Goal: Information Seeking & Learning: Learn about a topic

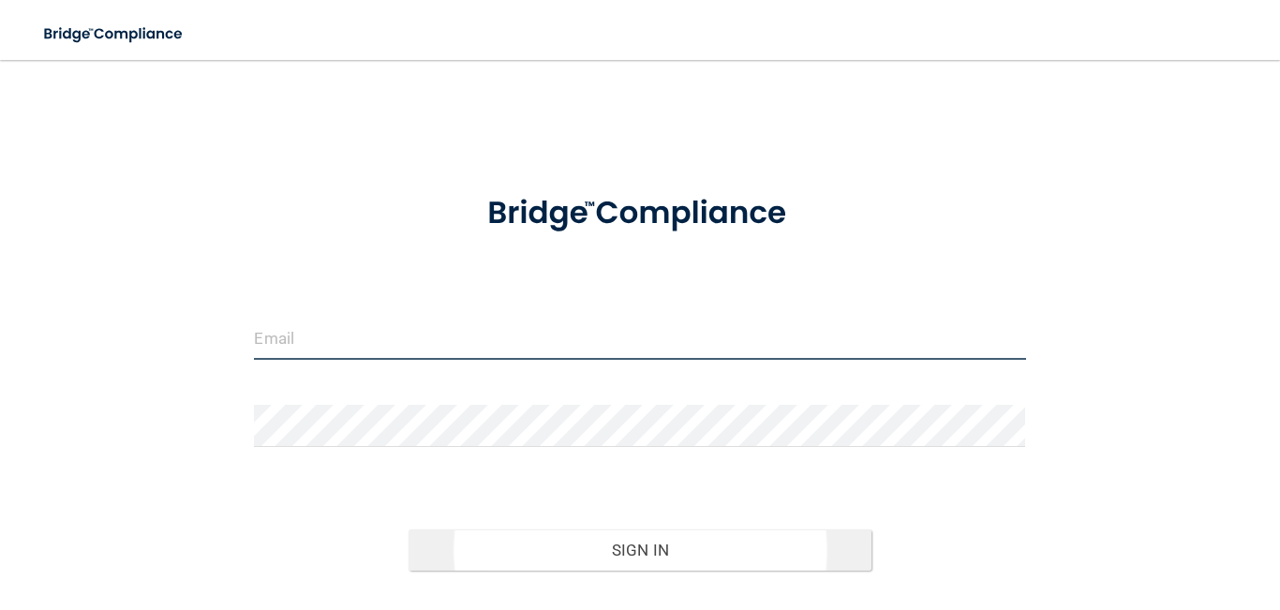
type input "[EMAIL_ADDRESS][DOMAIN_NAME]"
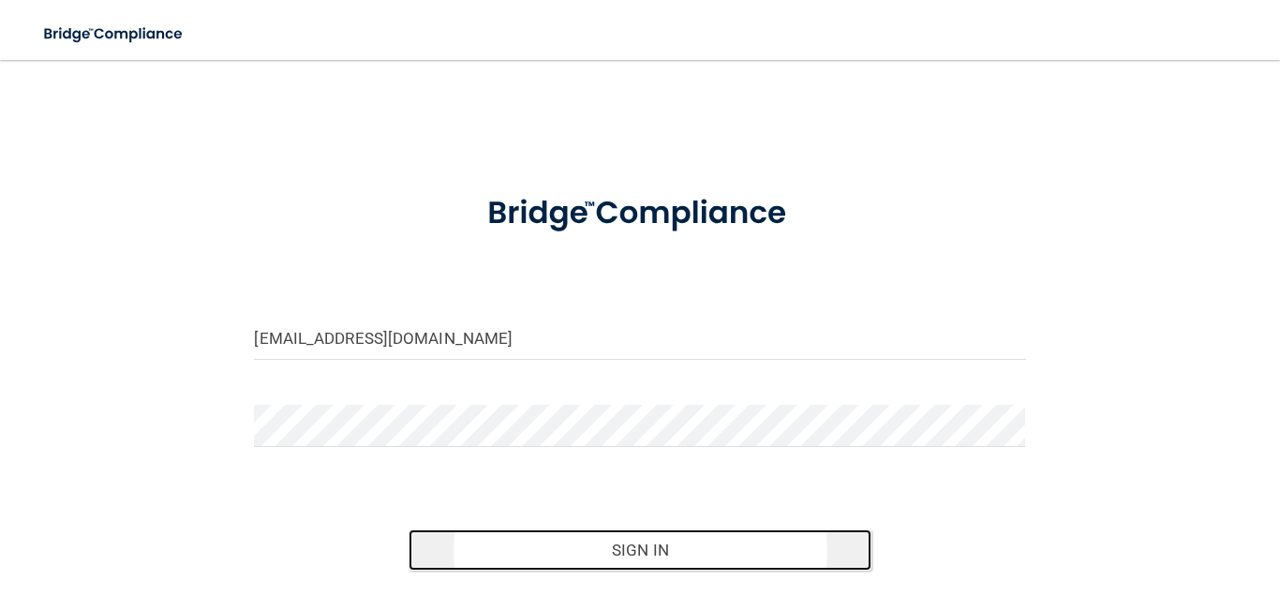
click at [511, 542] on button "Sign In" at bounding box center [640, 550] width 463 height 41
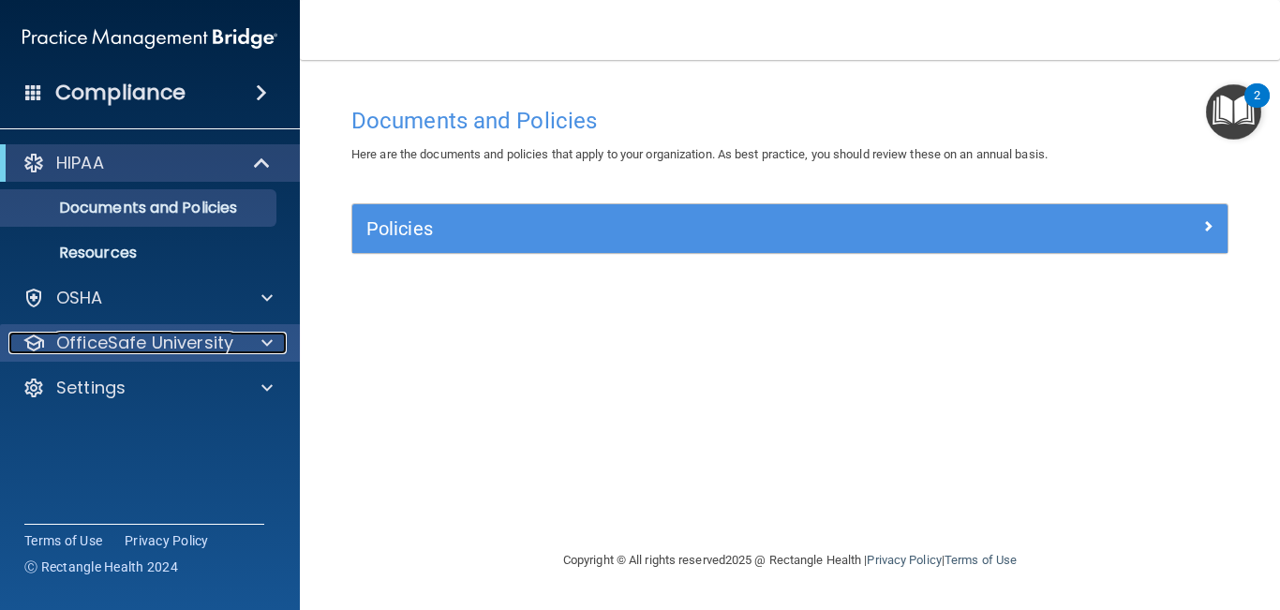
click at [96, 337] on p "OfficeSafe University" at bounding box center [144, 343] width 177 height 22
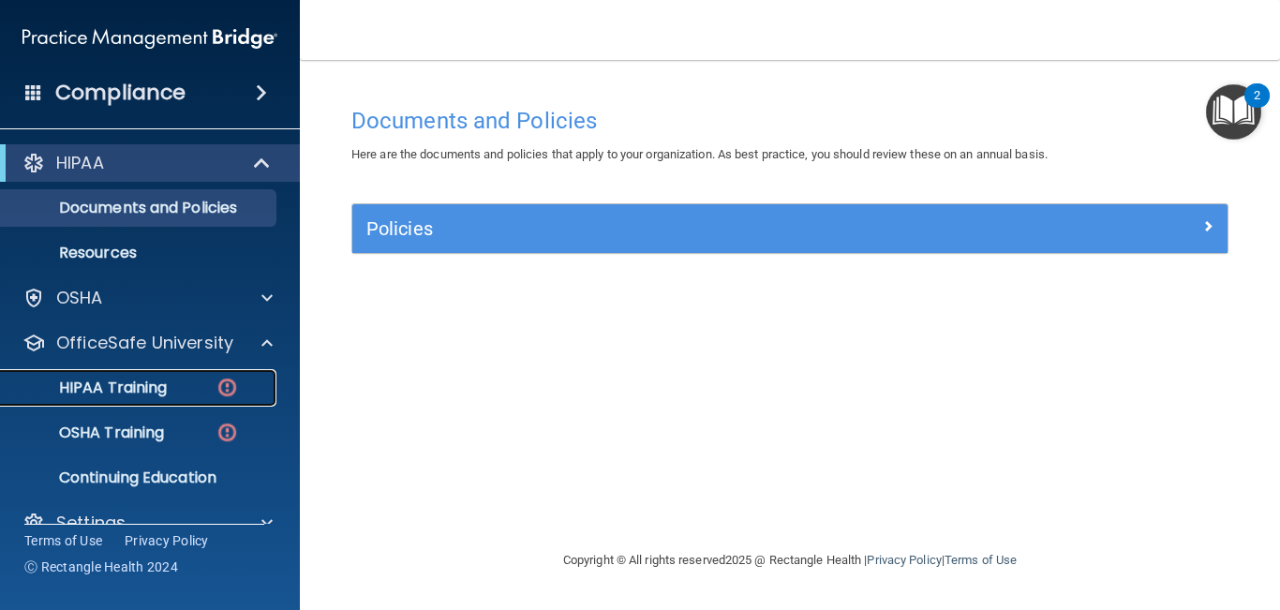
click at [100, 387] on p "HIPAA Training" at bounding box center [89, 388] width 155 height 19
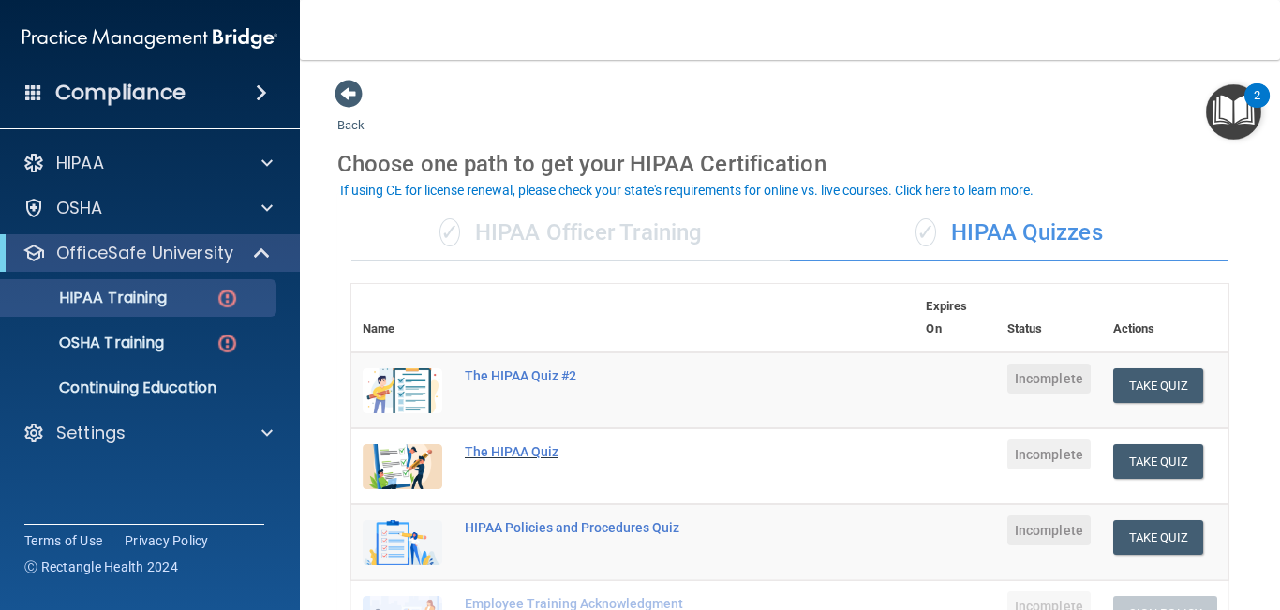
click at [491, 450] on div "The HIPAA Quiz" at bounding box center [643, 451] width 356 height 15
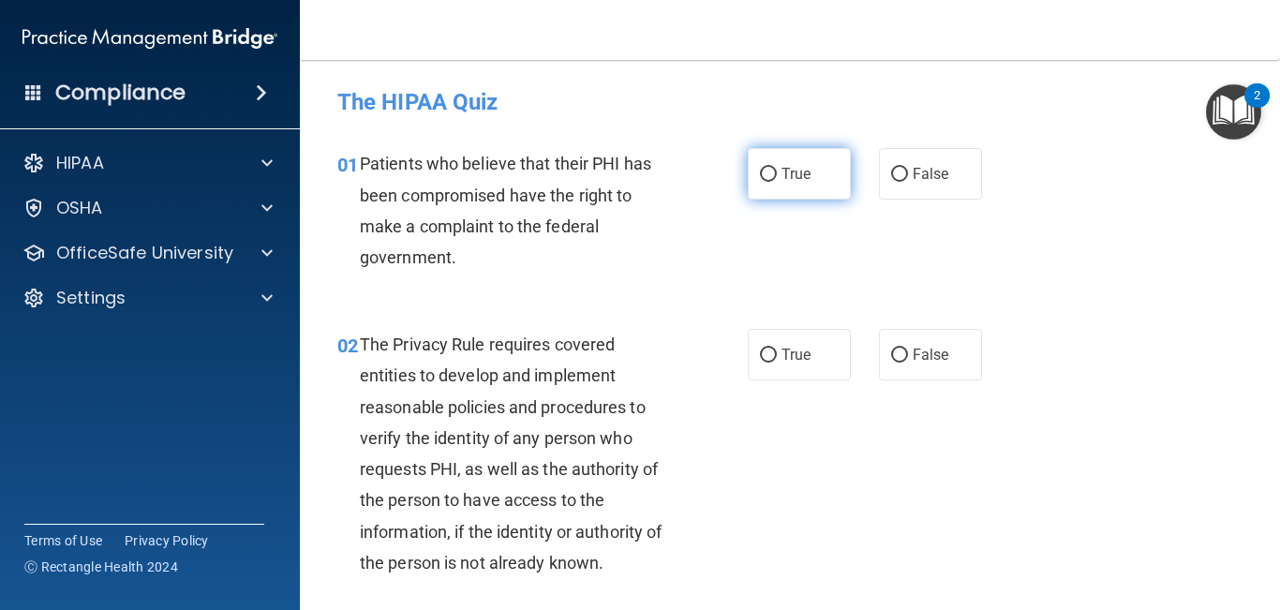
click at [787, 186] on label "True" at bounding box center [799, 174] width 103 height 52
click at [777, 182] on input "True" at bounding box center [768, 175] width 17 height 14
radio input "true"
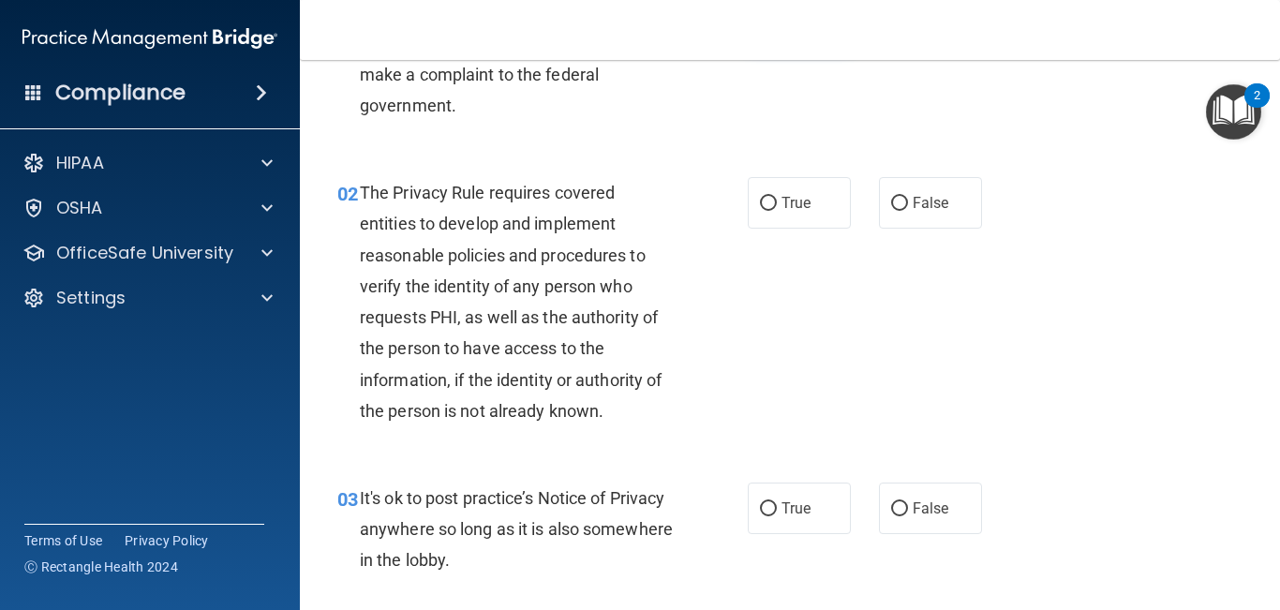
scroll to position [153, 0]
click at [792, 198] on span "True" at bounding box center [796, 202] width 29 height 18
click at [777, 198] on input "True" at bounding box center [768, 203] width 17 height 14
radio input "true"
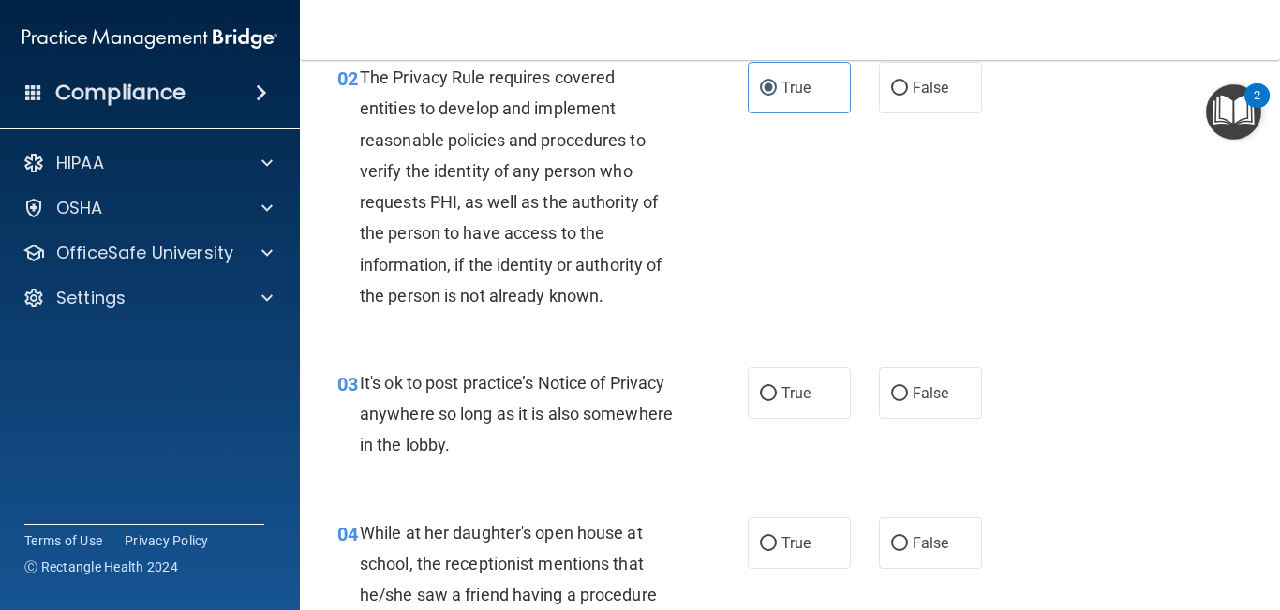
scroll to position [271, 0]
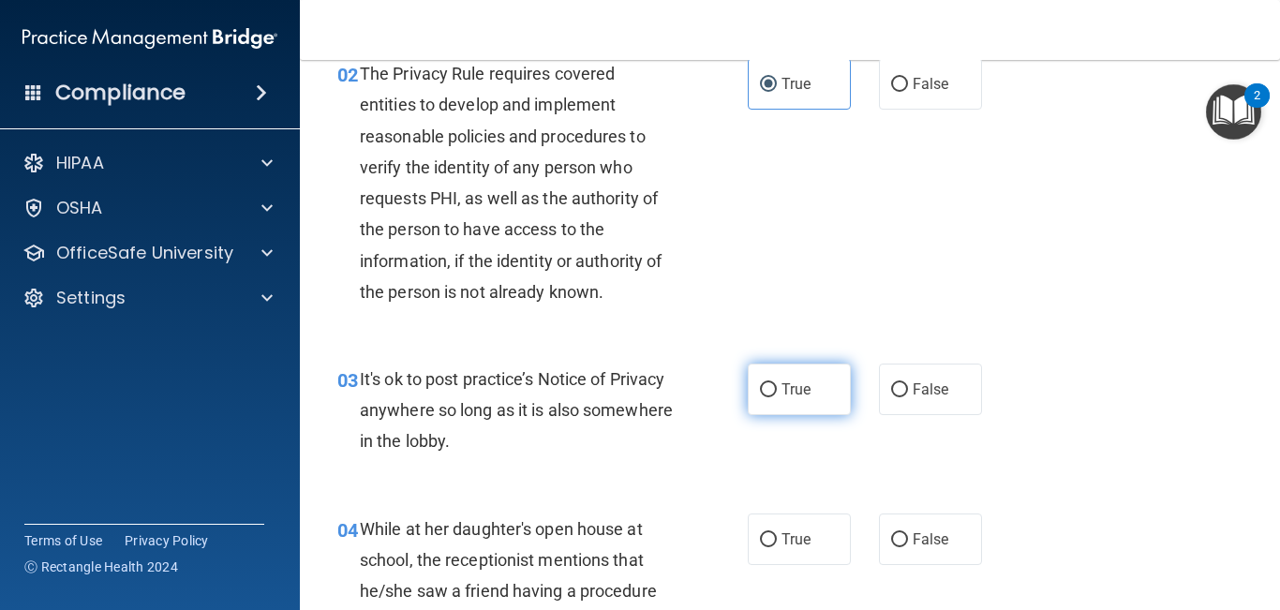
click at [816, 388] on label "True" at bounding box center [799, 390] width 103 height 52
click at [777, 388] on input "True" at bounding box center [768, 390] width 17 height 14
radio input "true"
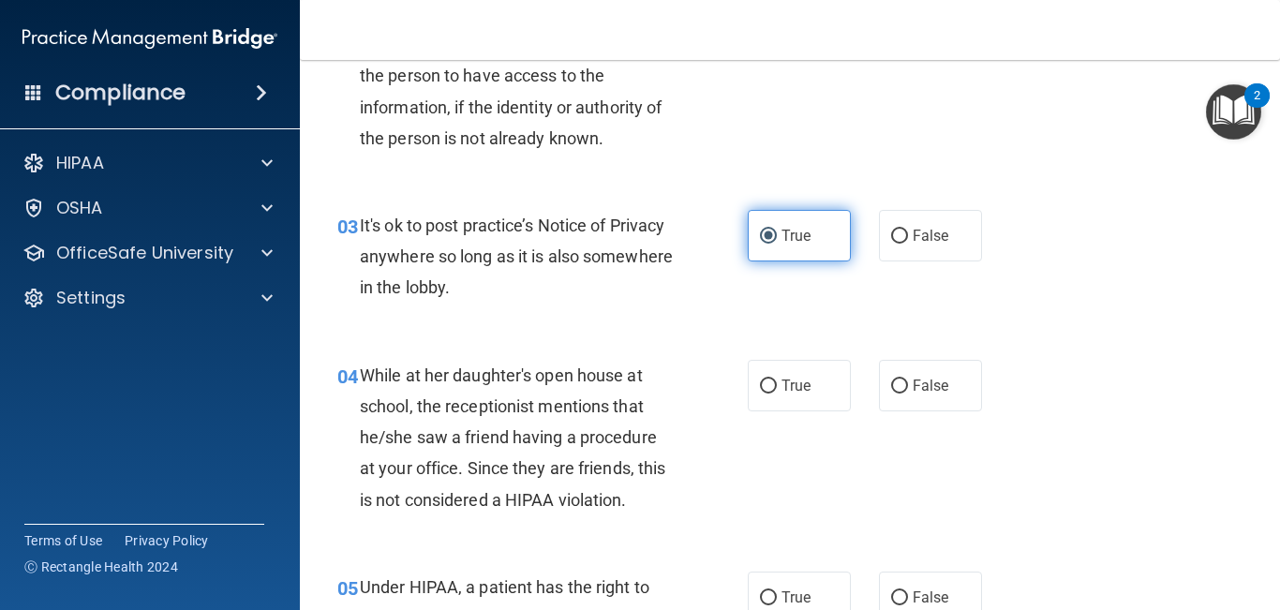
scroll to position [426, 0]
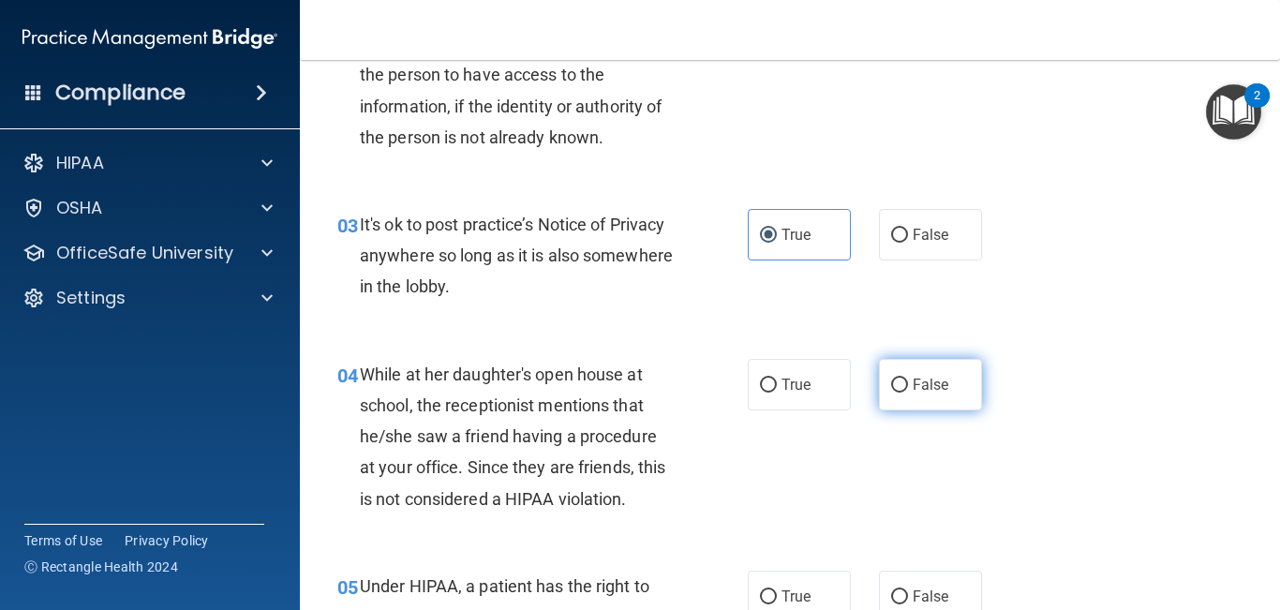
click at [925, 382] on span "False" at bounding box center [931, 385] width 37 height 18
click at [908, 382] on input "False" at bounding box center [899, 386] width 17 height 14
radio input "true"
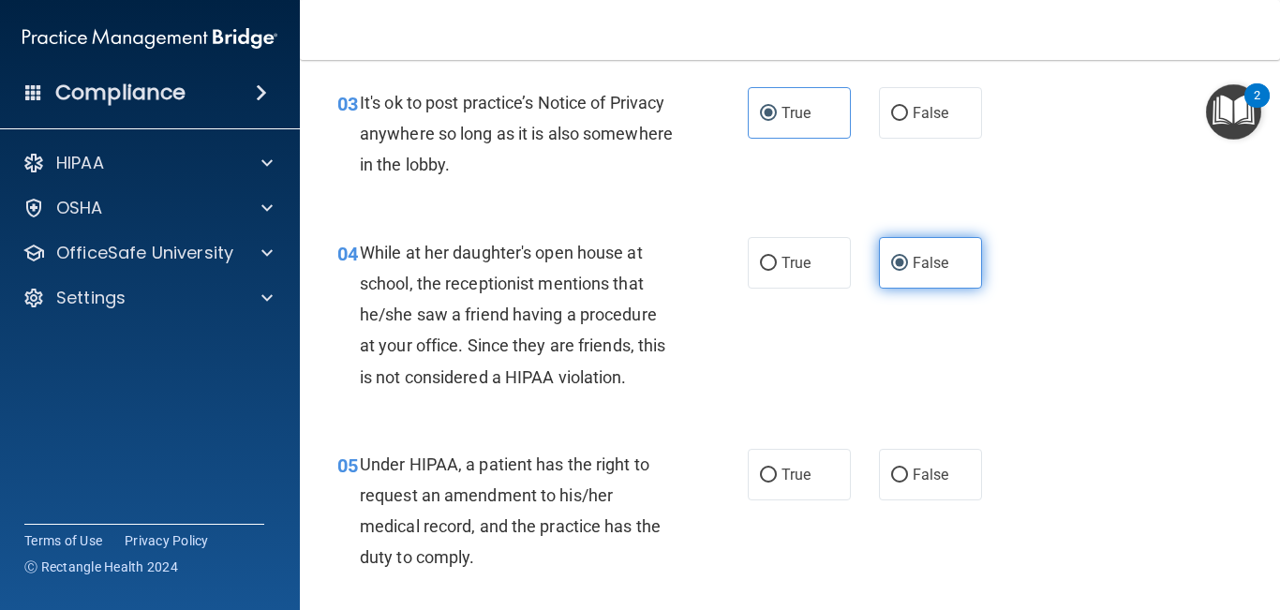
scroll to position [551, 0]
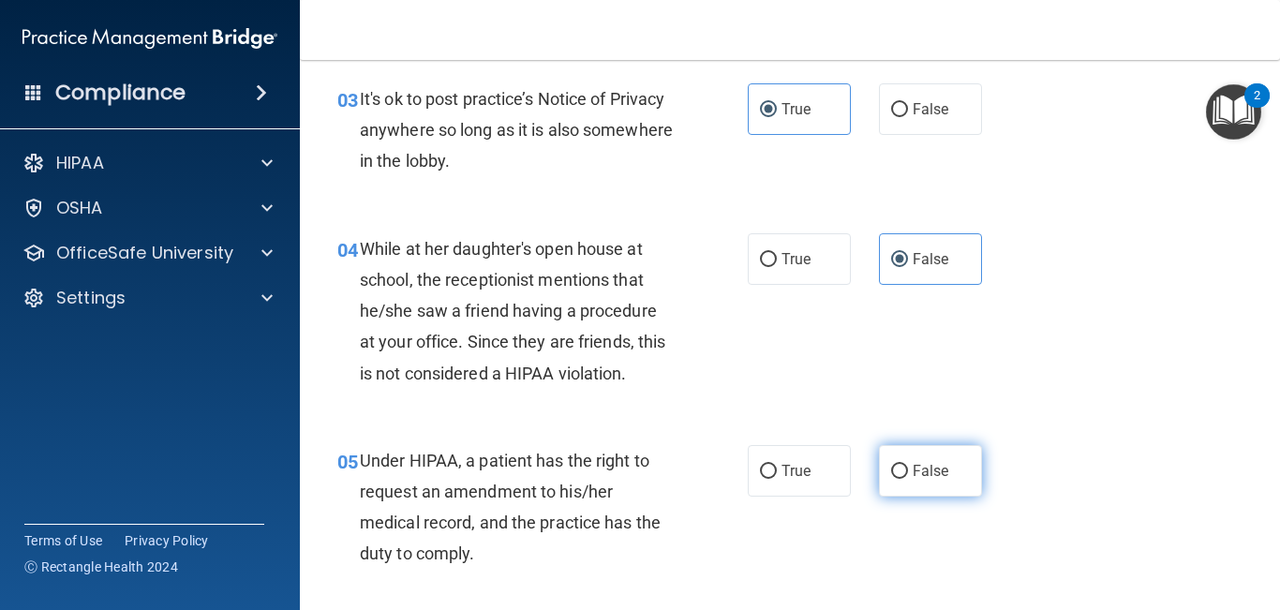
click at [915, 464] on span "False" at bounding box center [931, 471] width 37 height 18
click at [908, 465] on input "False" at bounding box center [899, 472] width 17 height 14
radio input "true"
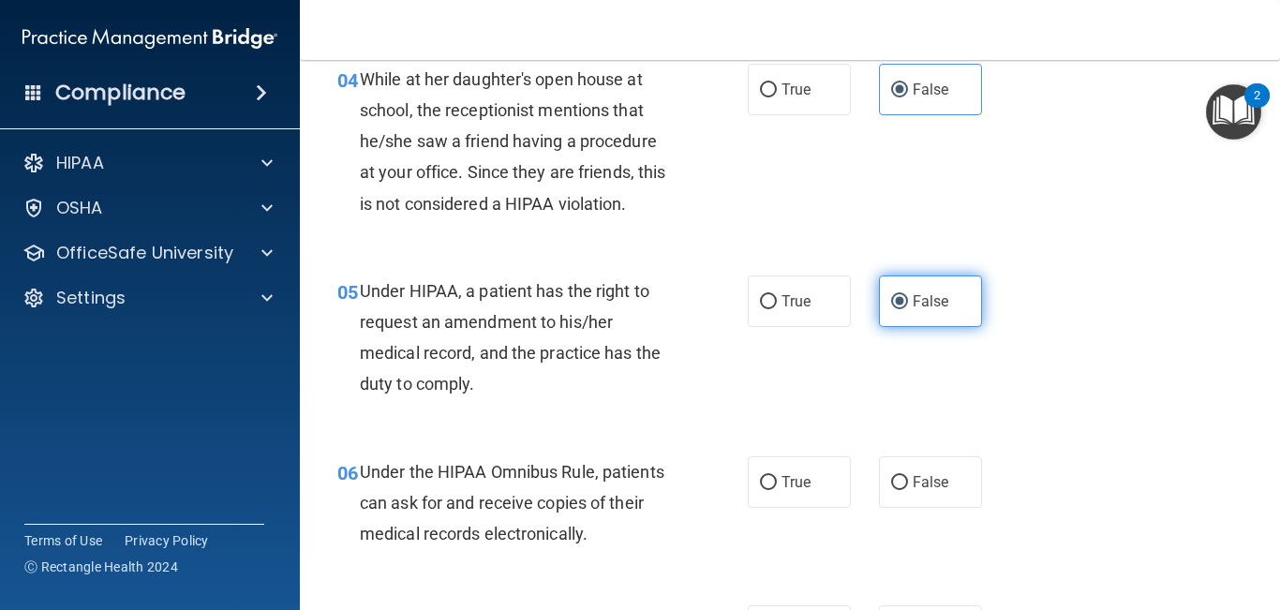
scroll to position [735, 0]
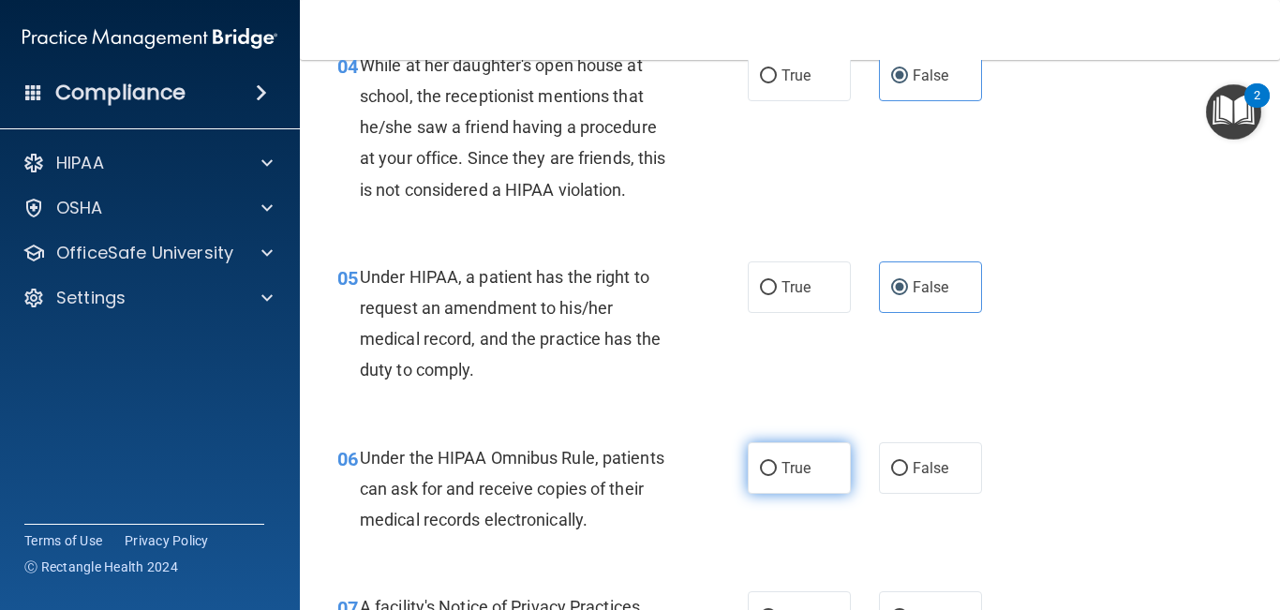
click at [793, 474] on span "True" at bounding box center [796, 468] width 29 height 18
click at [777, 474] on input "True" at bounding box center [768, 469] width 17 height 14
radio input "true"
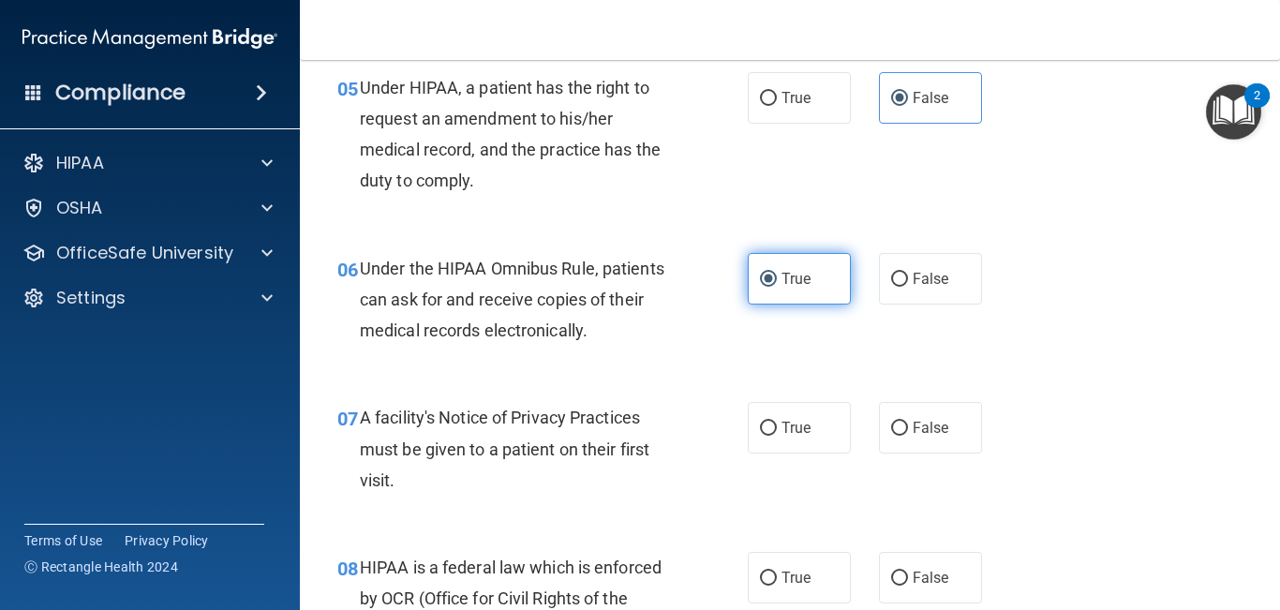
scroll to position [925, 0]
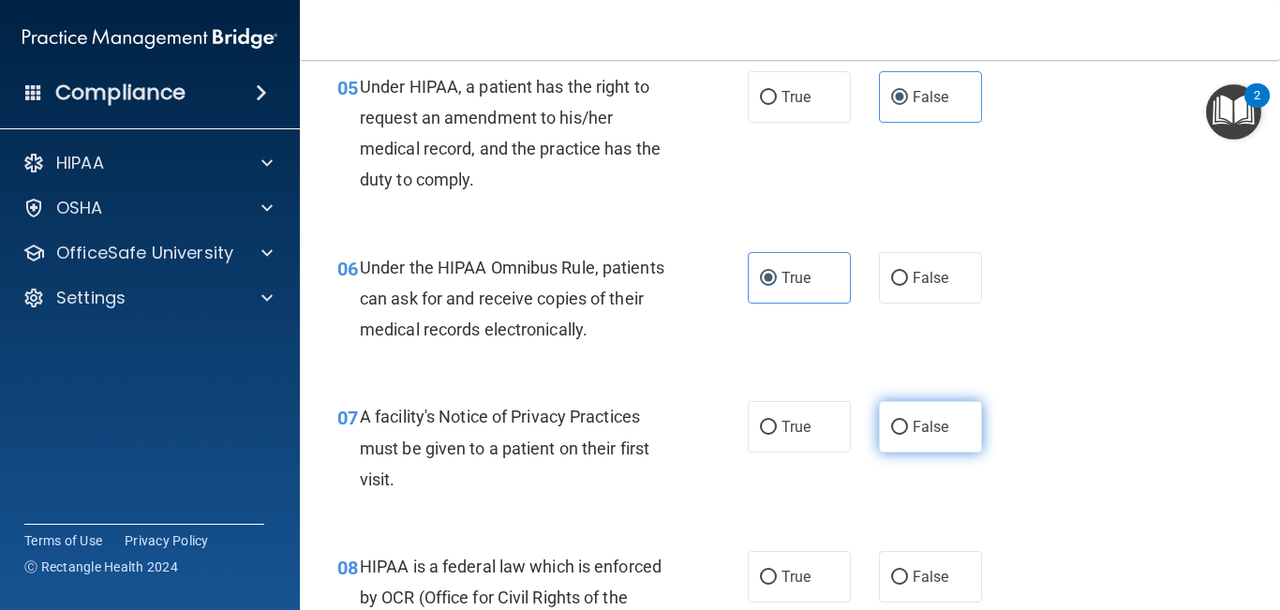
click at [909, 445] on label "False" at bounding box center [930, 427] width 103 height 52
click at [908, 435] on input "False" at bounding box center [899, 428] width 17 height 14
radio input "true"
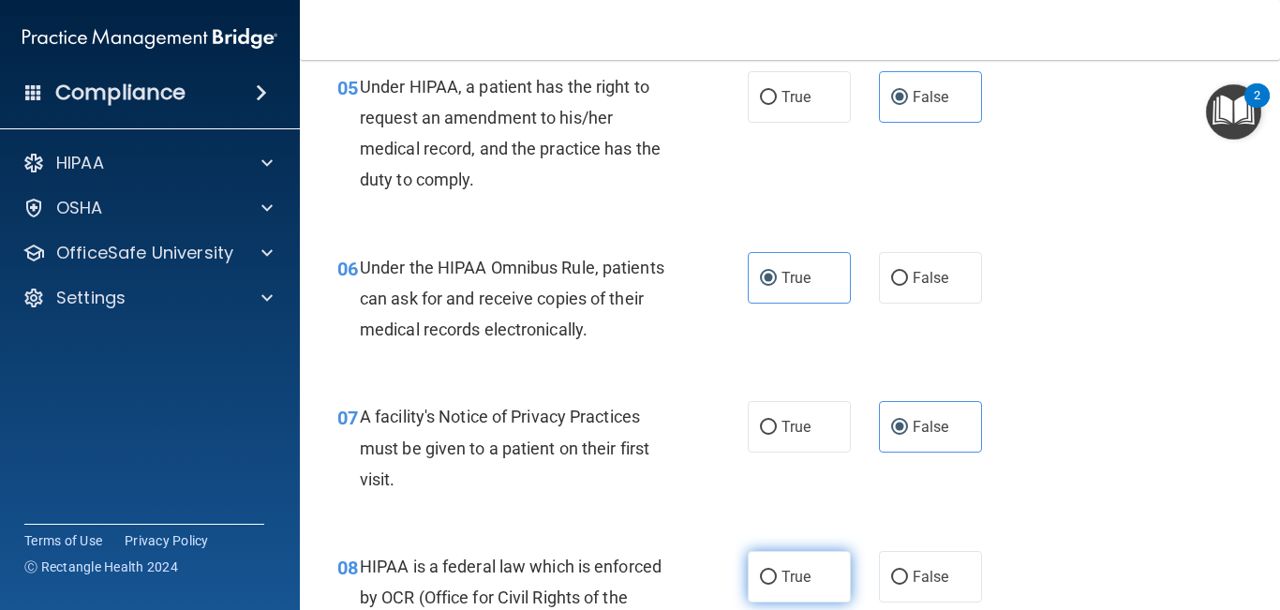
click at [799, 574] on span "True" at bounding box center [796, 577] width 29 height 18
click at [777, 574] on input "True" at bounding box center [768, 578] width 17 height 14
radio input "true"
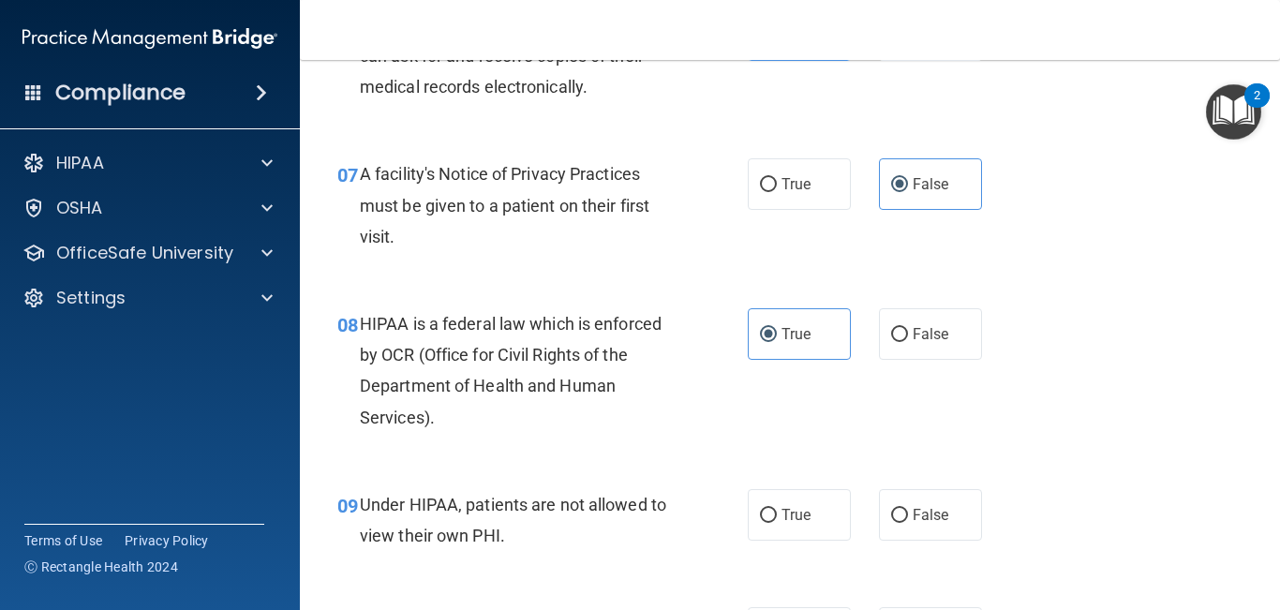
scroll to position [1169, 0]
click at [908, 531] on label "False" at bounding box center [930, 514] width 103 height 52
click at [908, 522] on input "False" at bounding box center [899, 515] width 17 height 14
radio input "true"
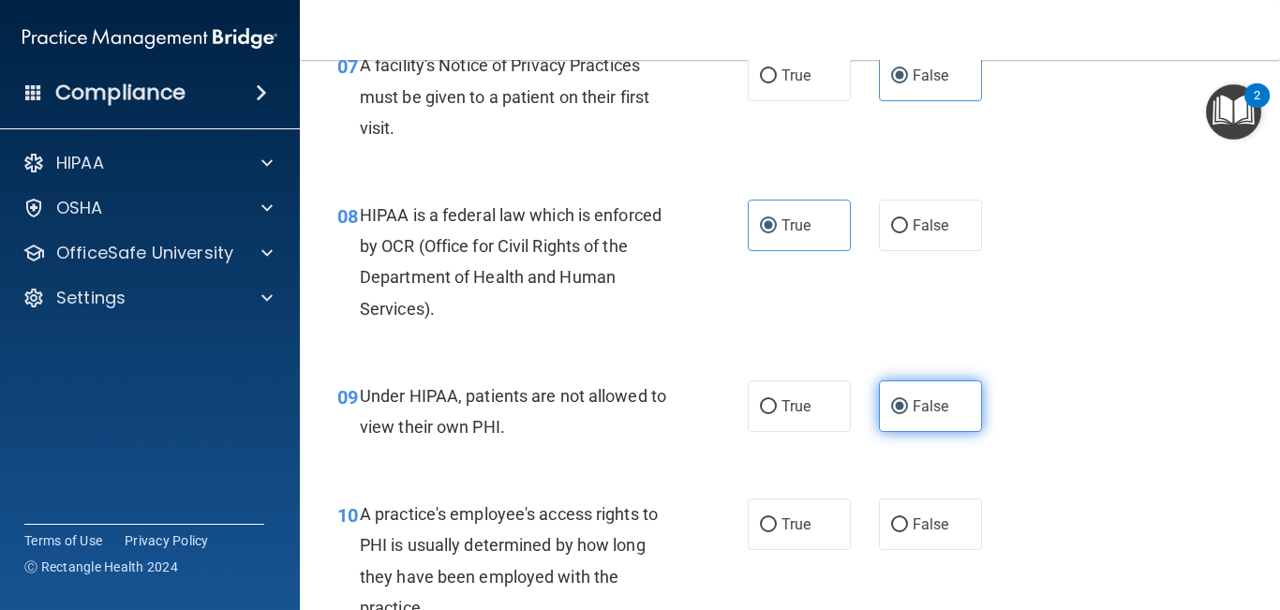
scroll to position [1281, 0]
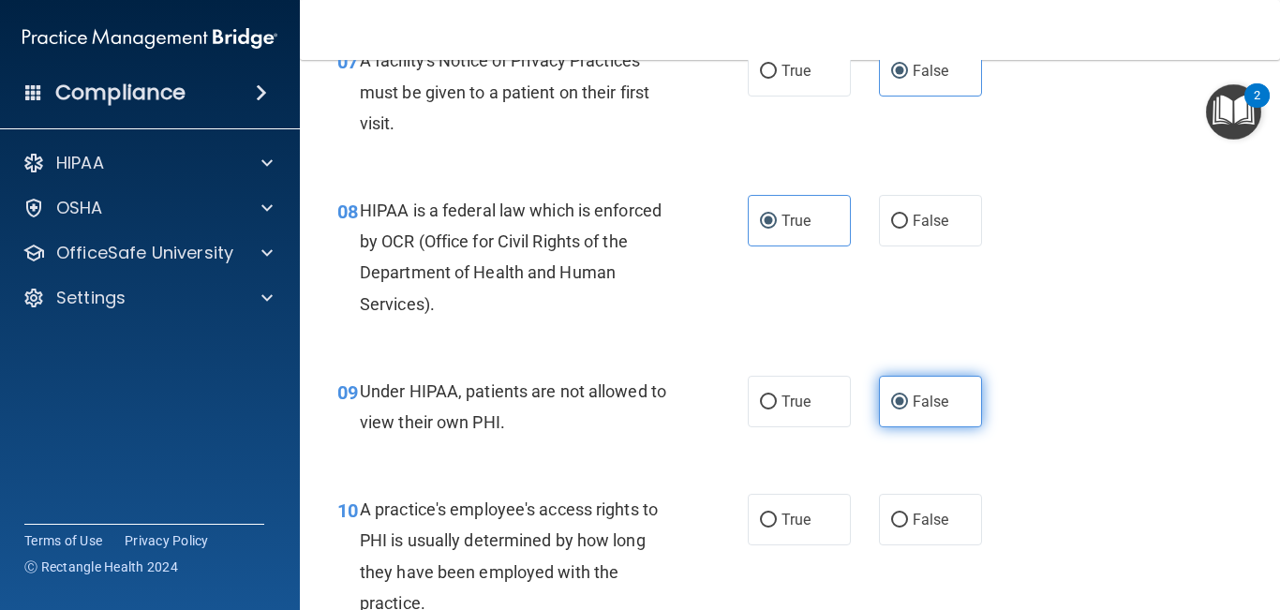
click at [908, 531] on label "False" at bounding box center [930, 520] width 103 height 52
click at [908, 528] on input "False" at bounding box center [899, 521] width 17 height 14
radio input "true"
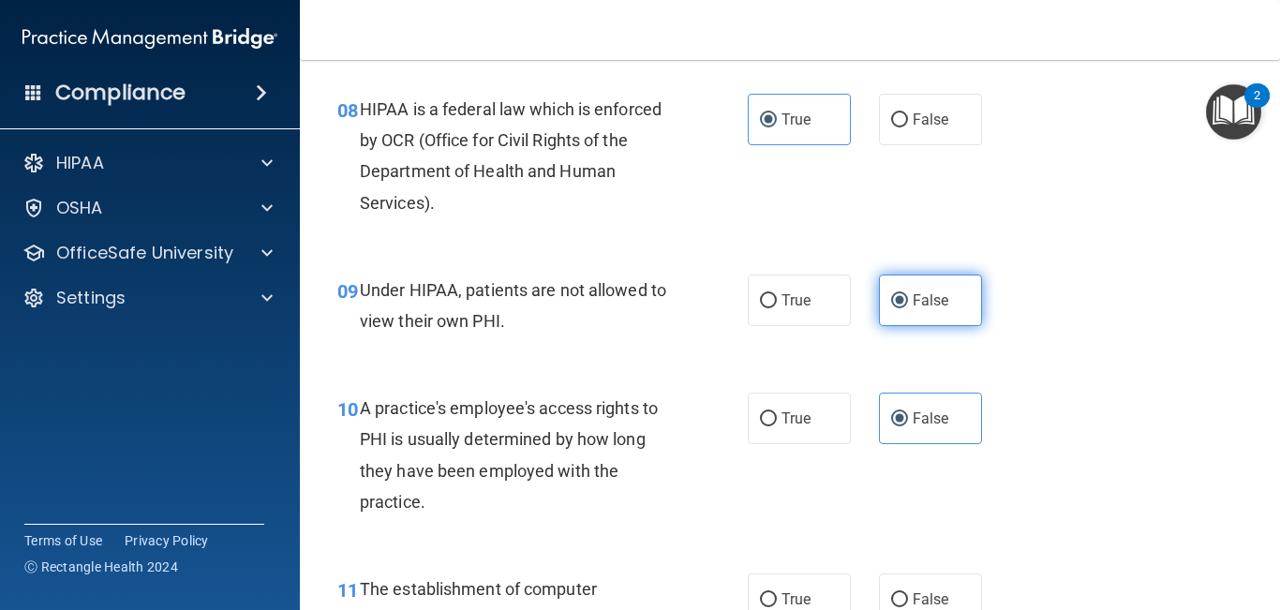
scroll to position [1392, 0]
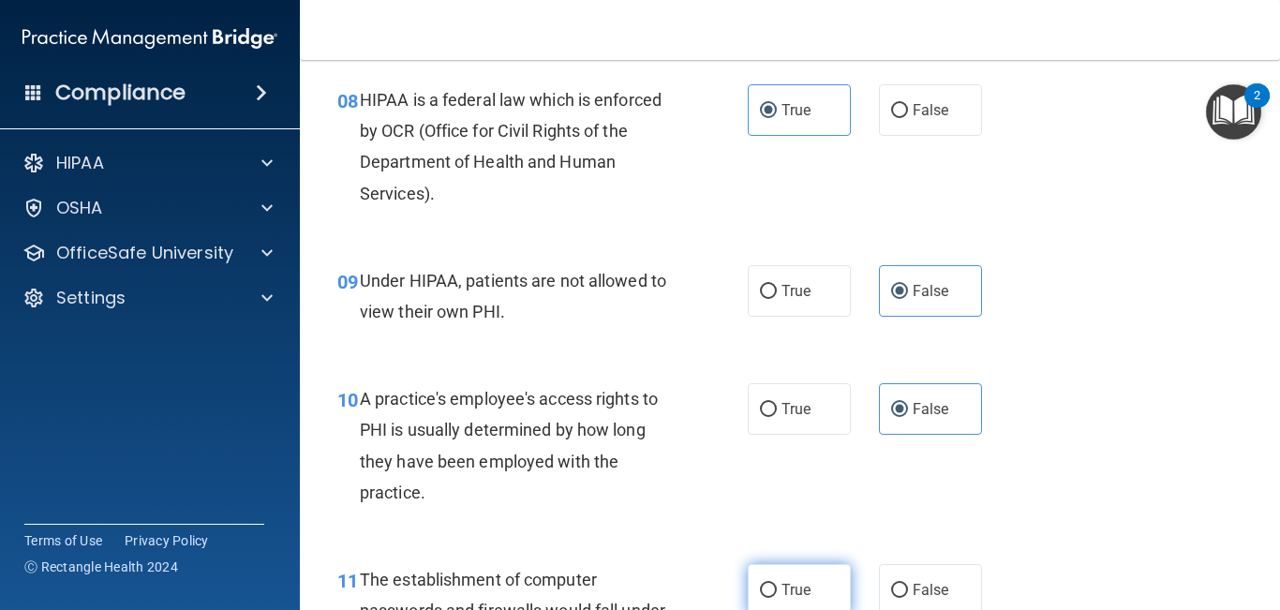
click at [790, 597] on span "True" at bounding box center [796, 590] width 29 height 18
click at [777, 597] on input "True" at bounding box center [768, 591] width 17 height 14
radio input "true"
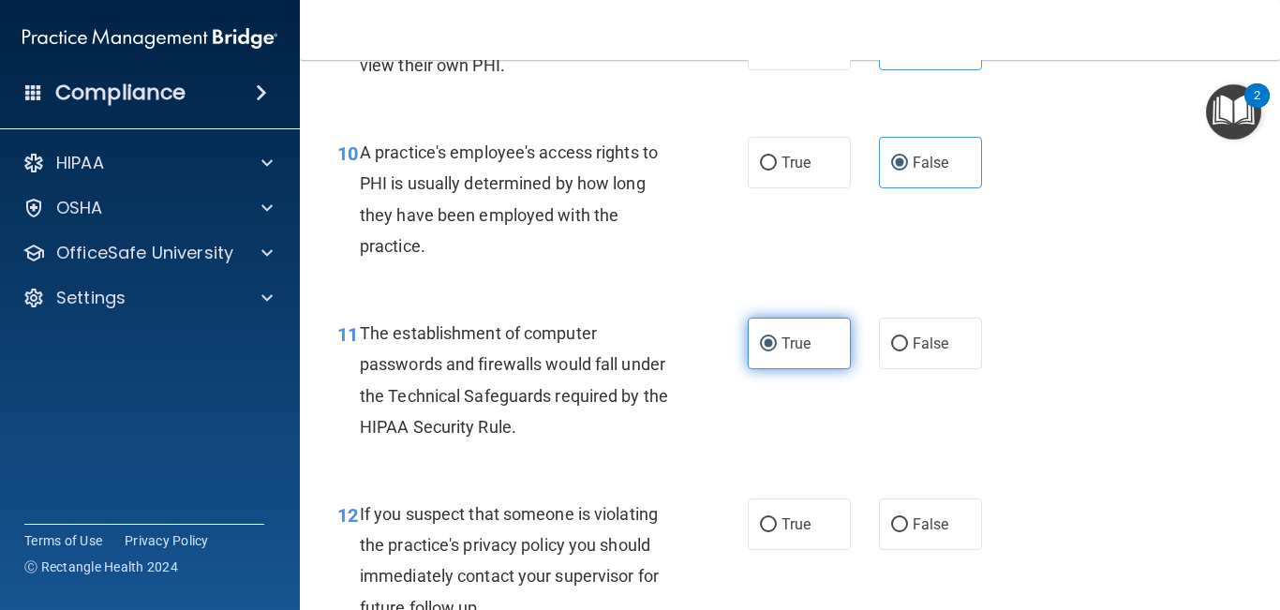
scroll to position [1644, 0]
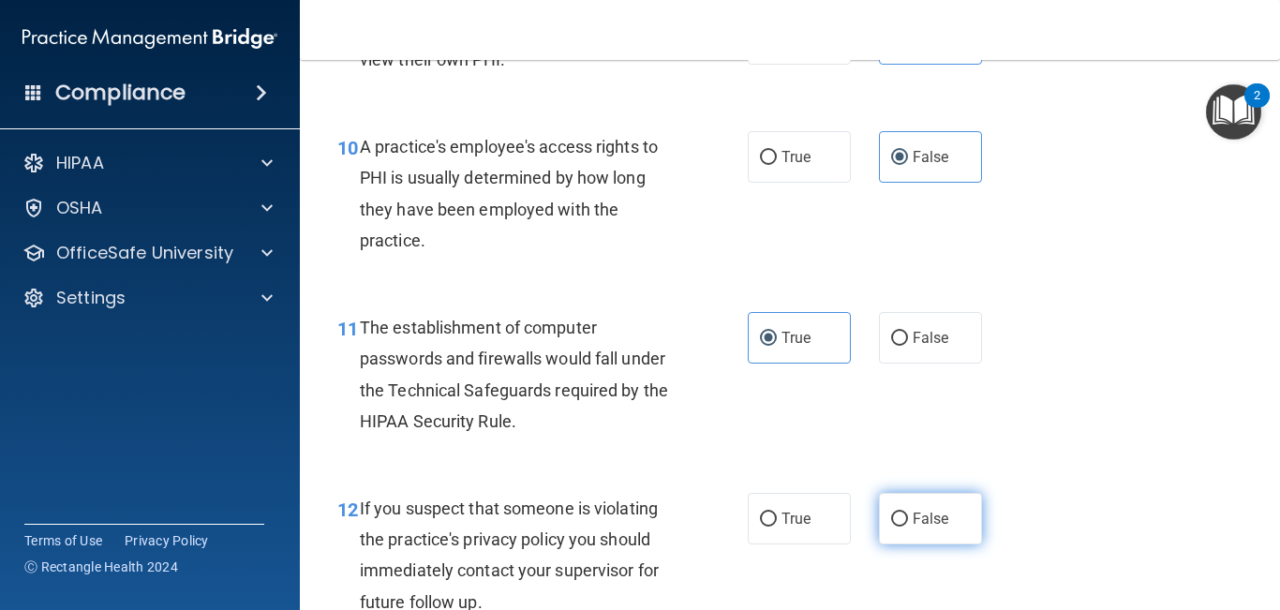
click at [908, 529] on label "False" at bounding box center [930, 519] width 103 height 52
click at [908, 527] on input "False" at bounding box center [899, 520] width 17 height 14
radio input "true"
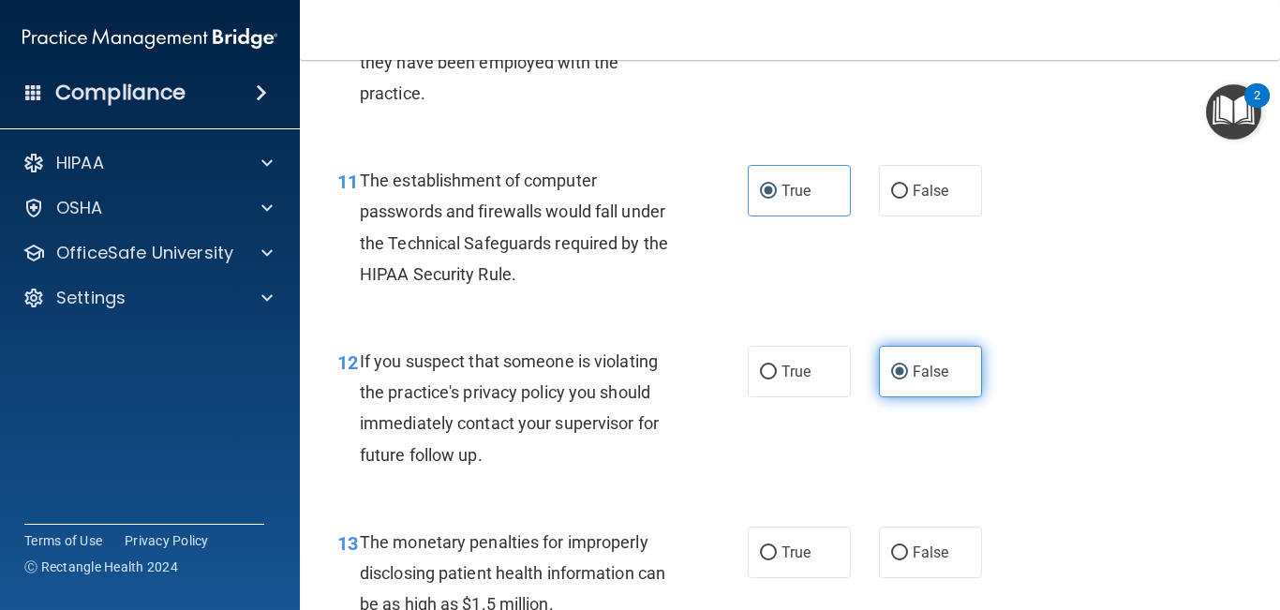
scroll to position [1801, 0]
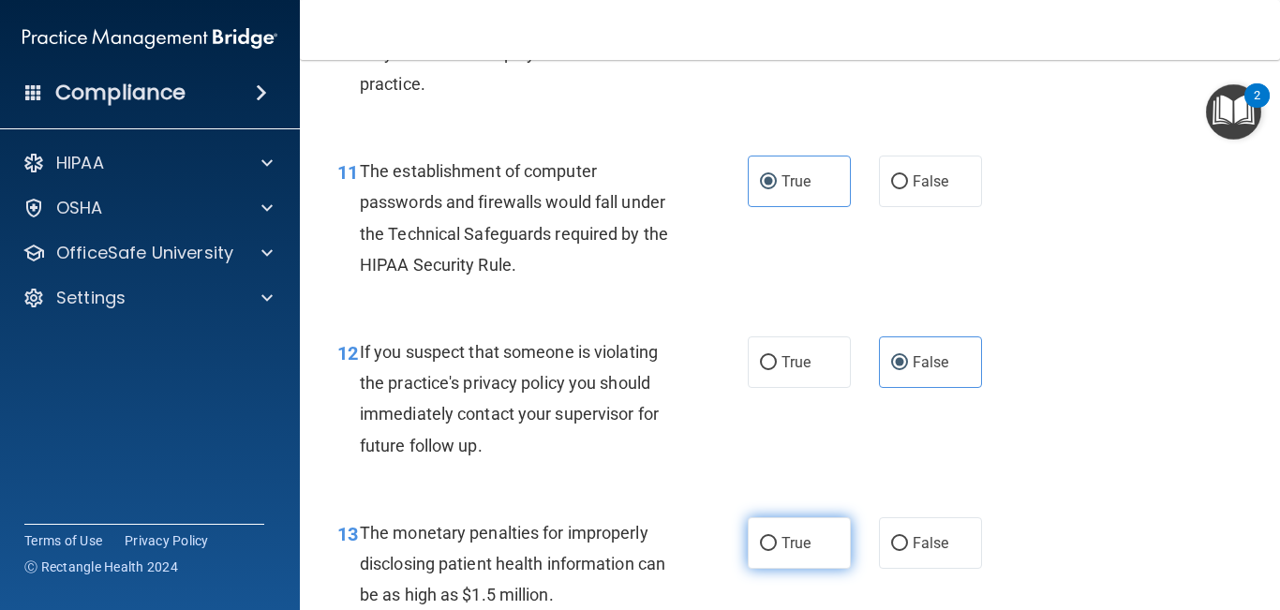
click at [820, 543] on label "True" at bounding box center [799, 543] width 103 height 52
click at [777, 543] on input "True" at bounding box center [768, 544] width 17 height 14
radio input "true"
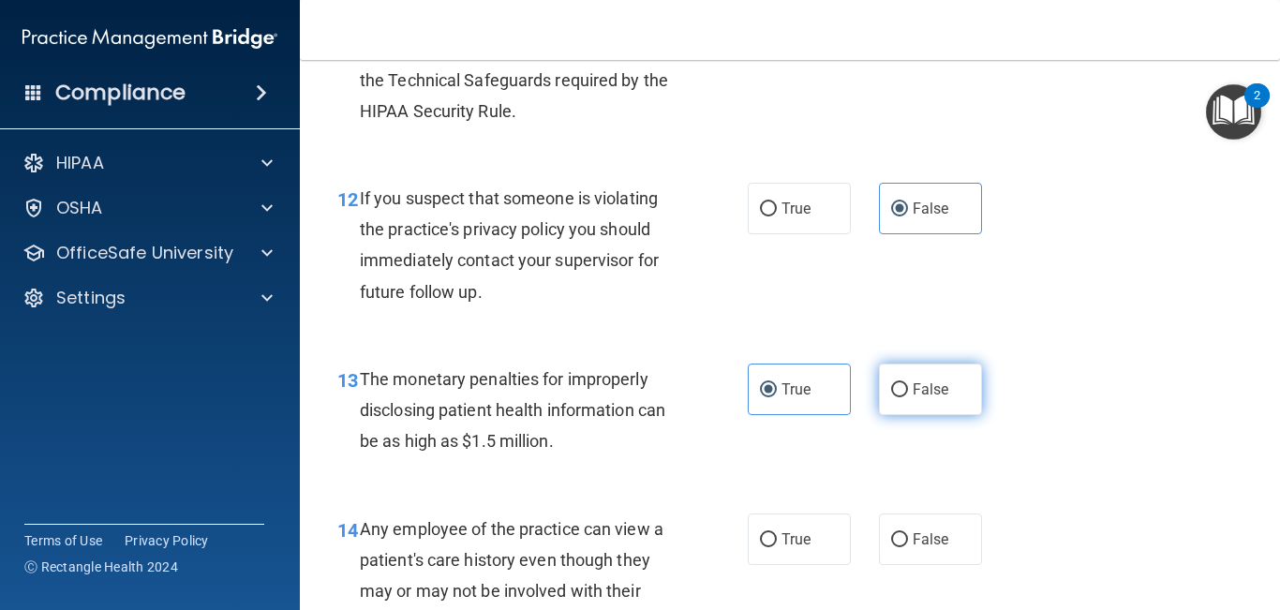
scroll to position [1959, 0]
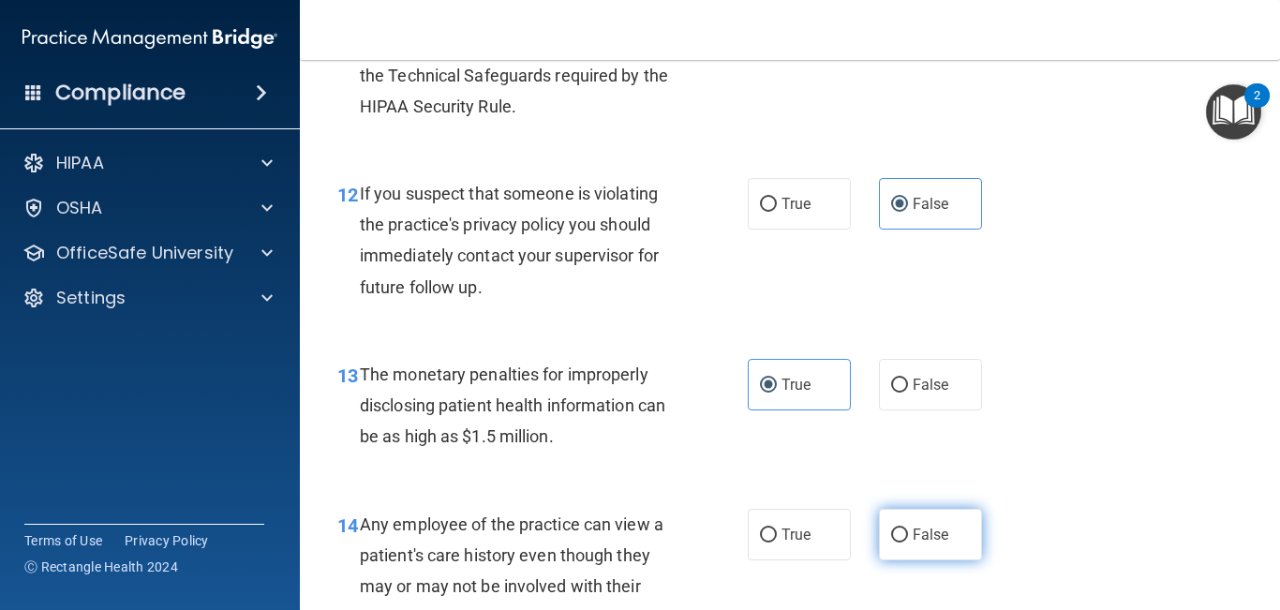
click at [891, 538] on input "False" at bounding box center [899, 536] width 17 height 14
radio input "true"
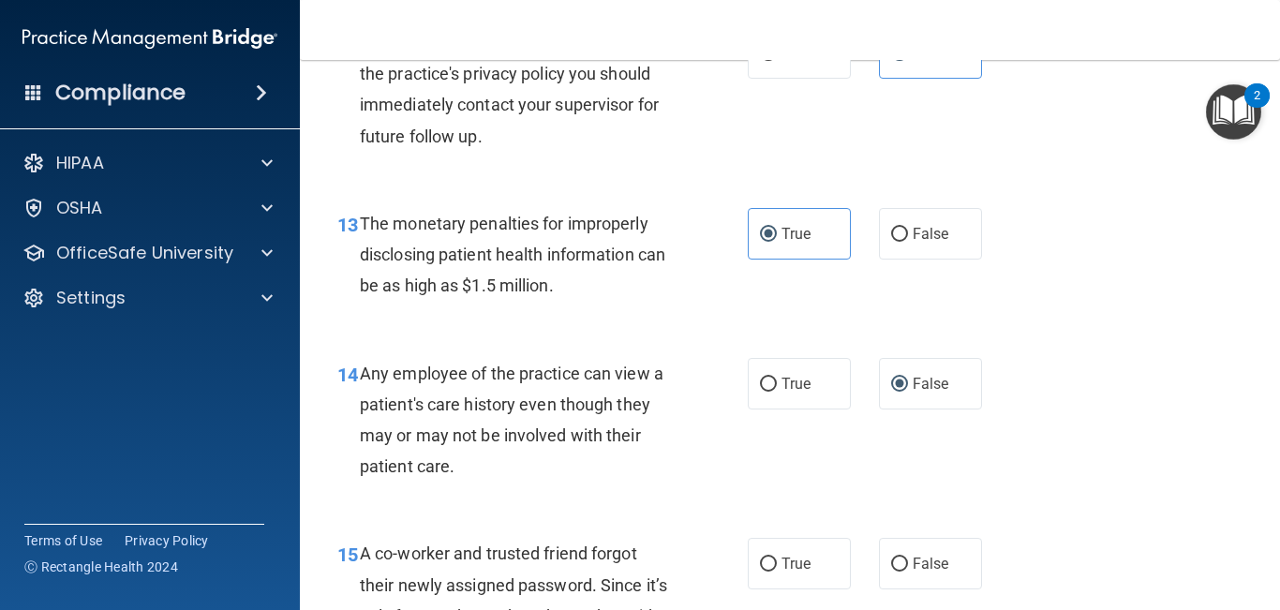
scroll to position [2121, 0]
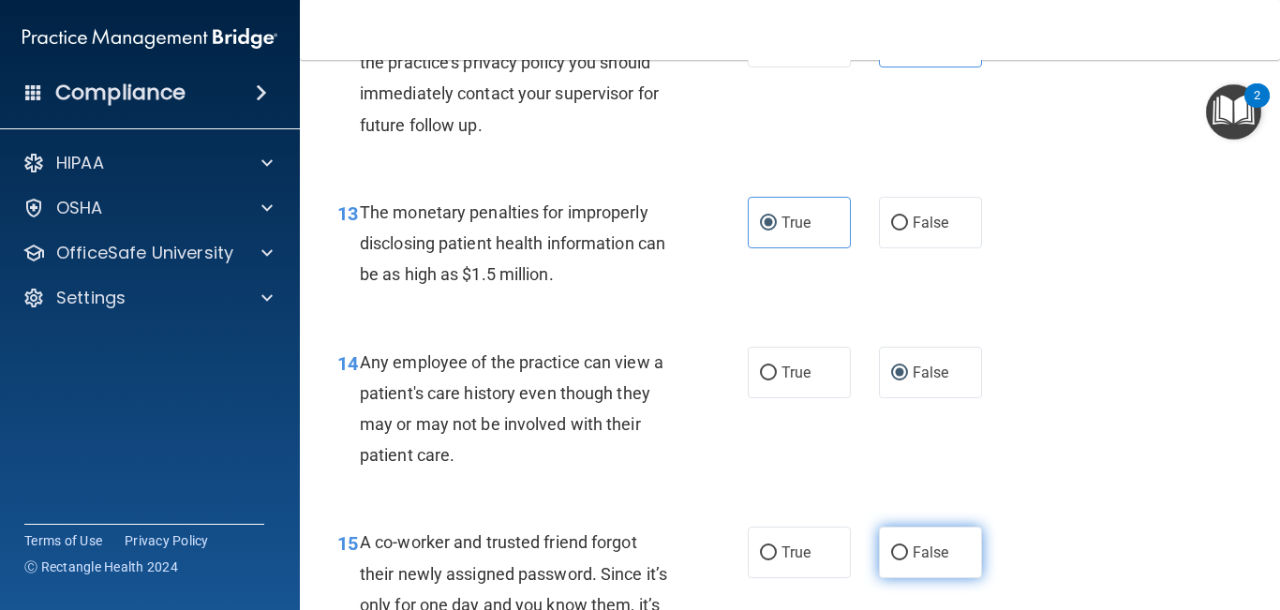
click at [901, 561] on label "False" at bounding box center [930, 553] width 103 height 52
click at [901, 561] on input "False" at bounding box center [899, 553] width 17 height 14
radio input "true"
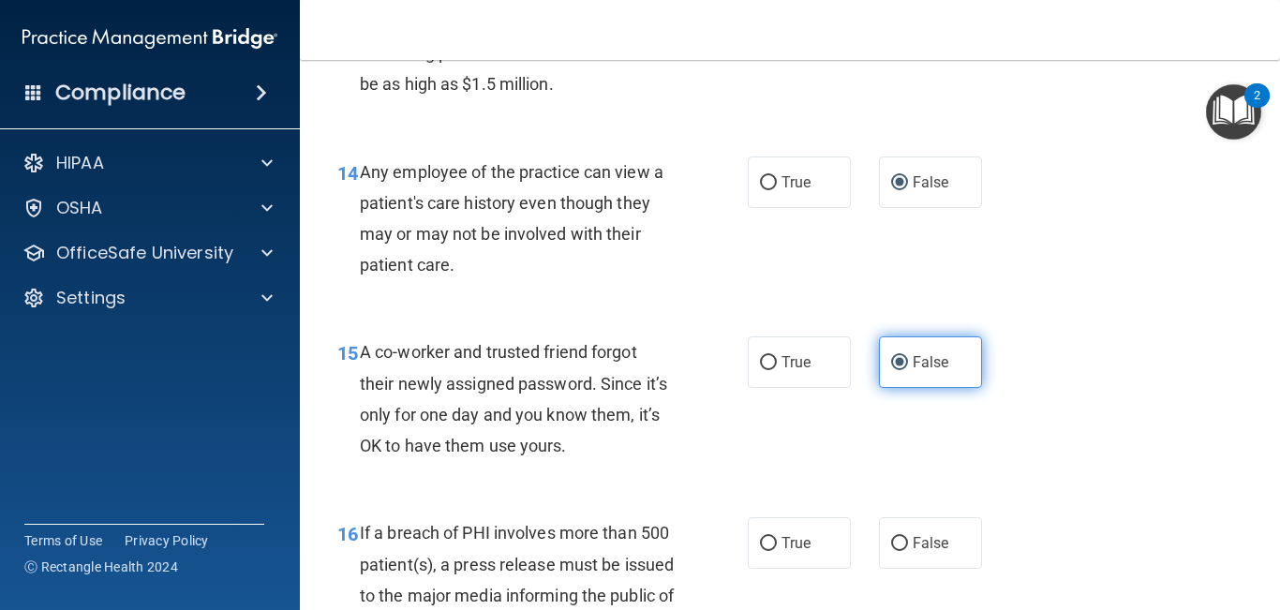
scroll to position [2313, 0]
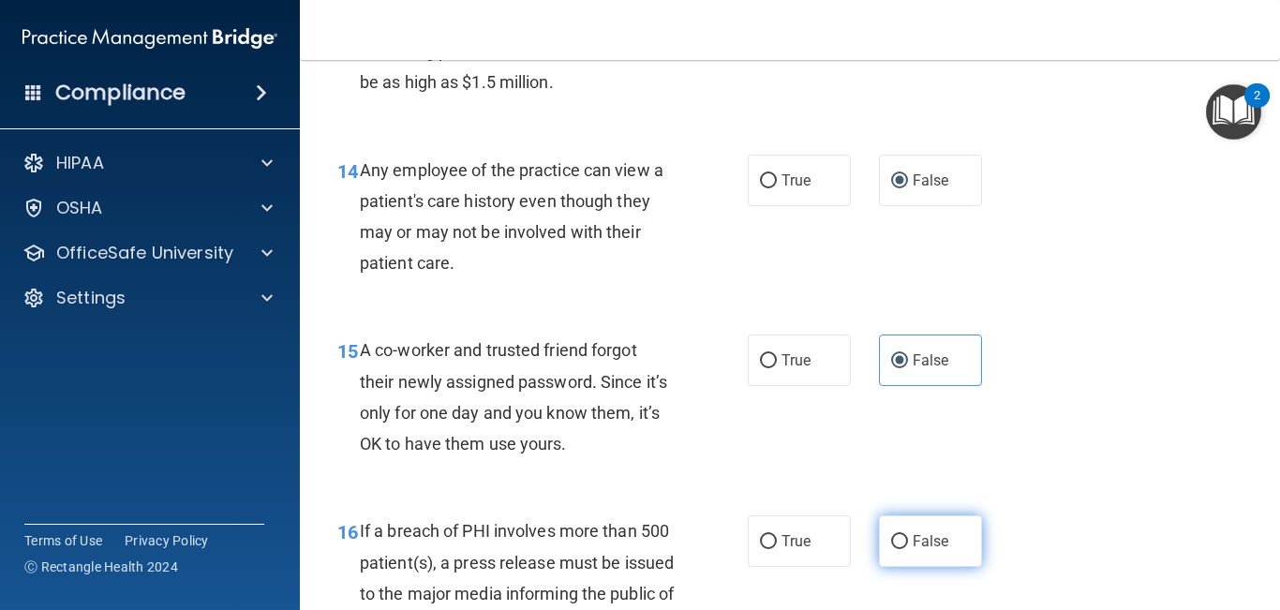
click at [907, 540] on input "False" at bounding box center [899, 542] width 17 height 14
radio input "true"
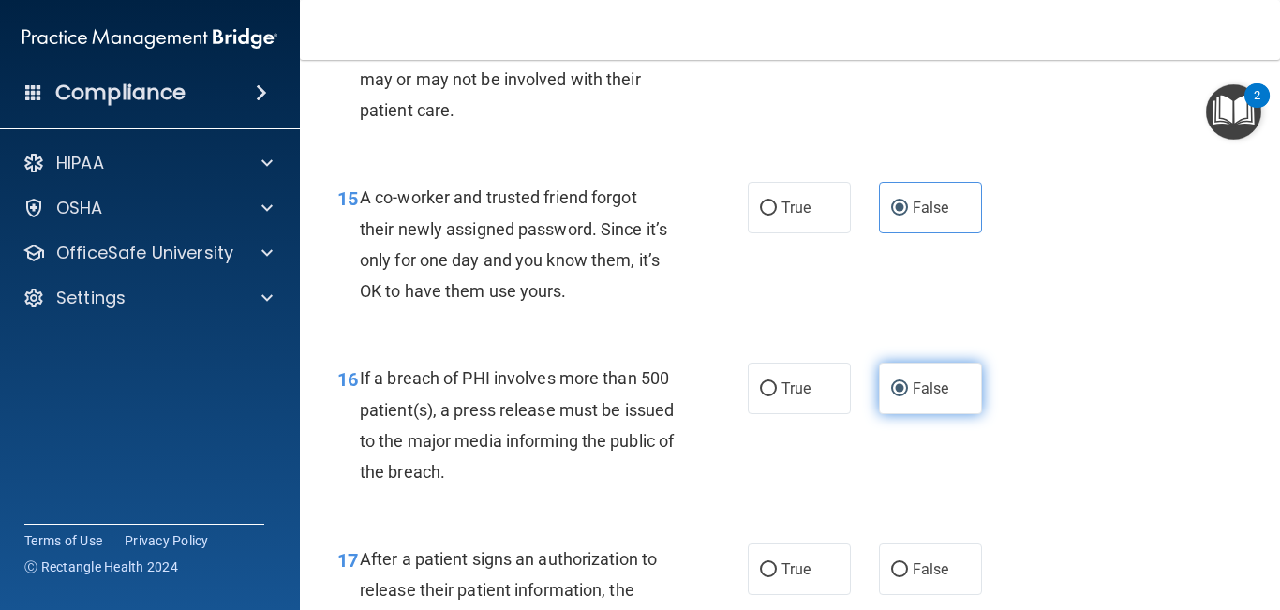
scroll to position [2470, 0]
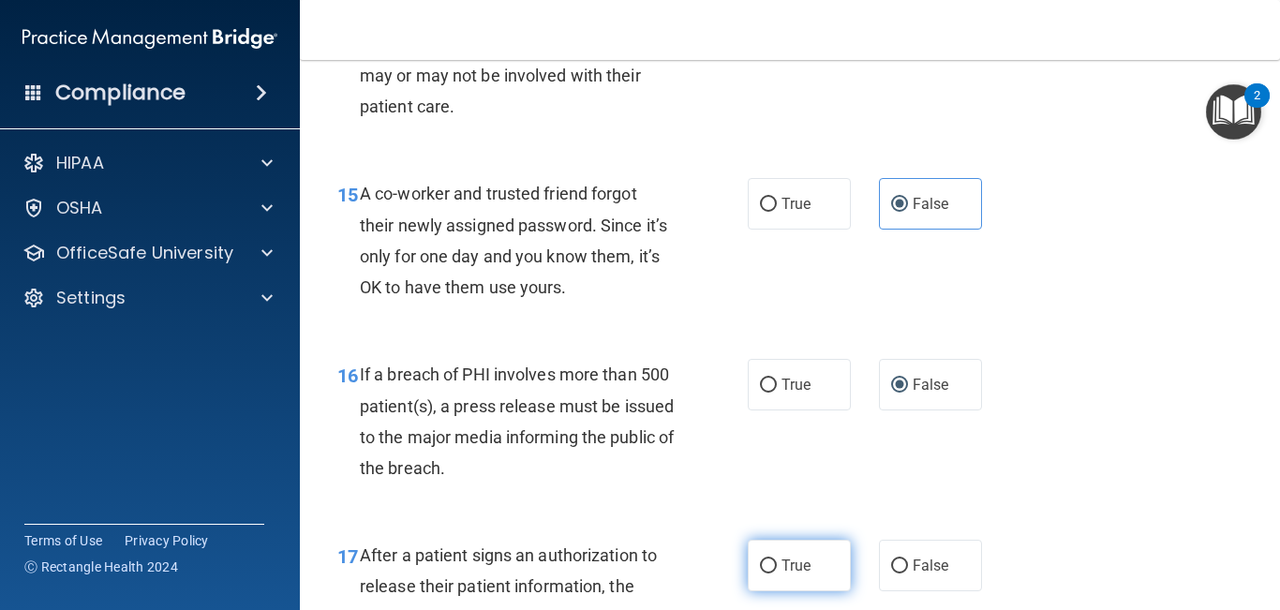
click at [786, 570] on span "True" at bounding box center [796, 566] width 29 height 18
click at [777, 570] on input "True" at bounding box center [768, 567] width 17 height 14
radio input "true"
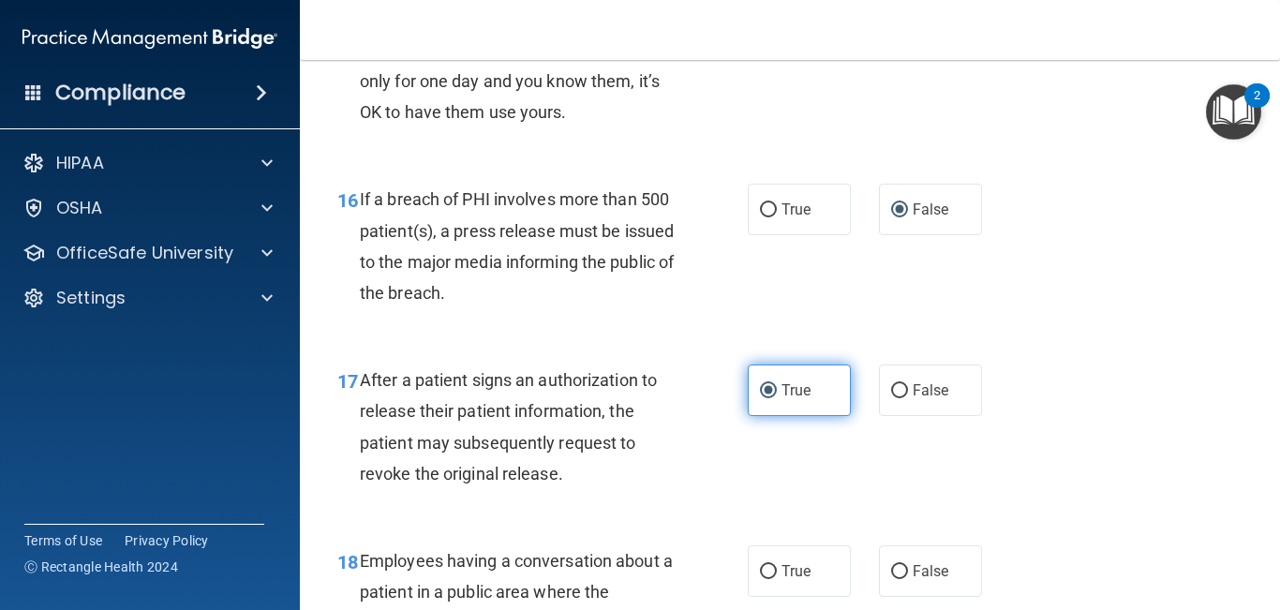
scroll to position [2650, 0]
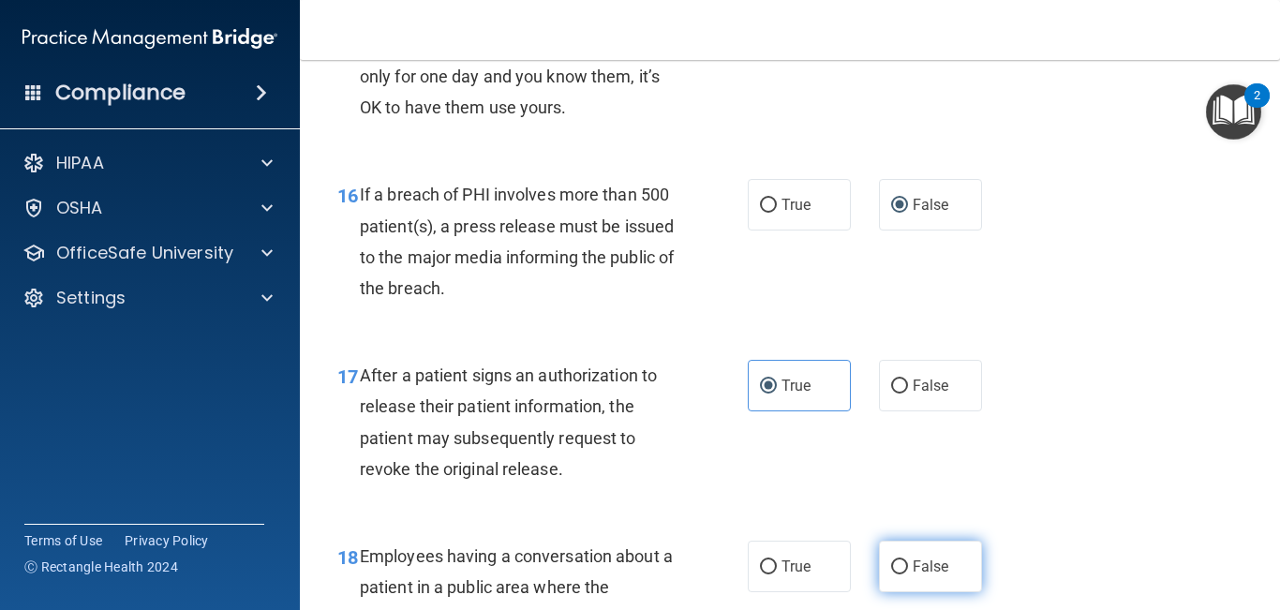
click at [888, 563] on label "False" at bounding box center [930, 567] width 103 height 52
click at [891, 563] on input "False" at bounding box center [899, 568] width 17 height 14
radio input "true"
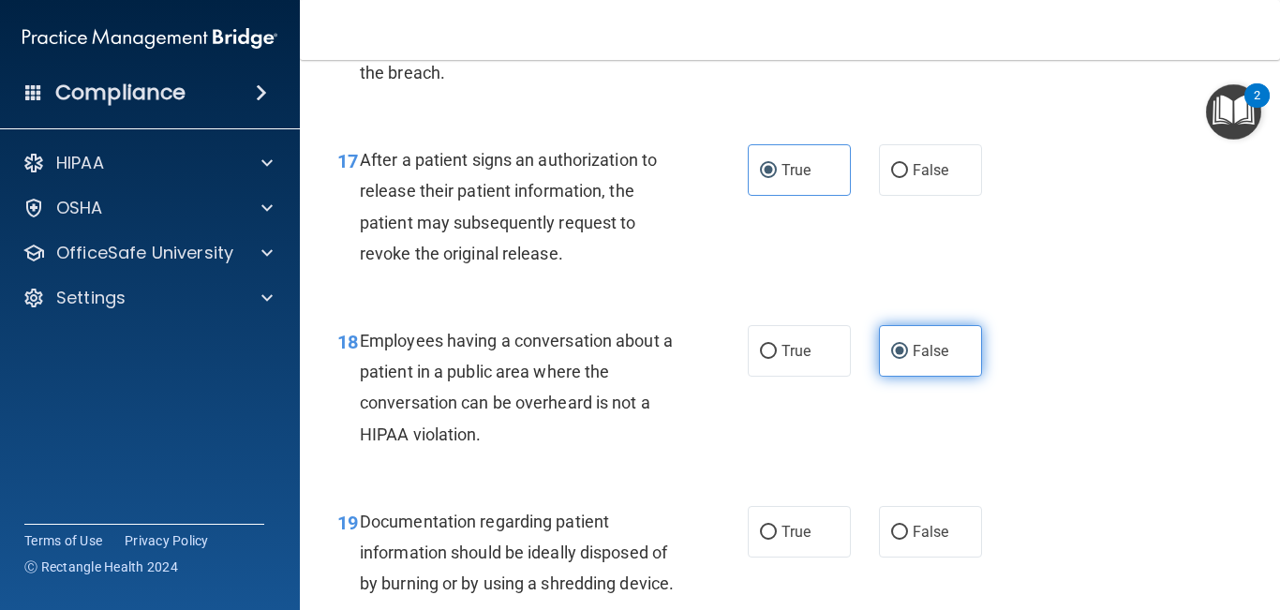
scroll to position [2866, 0]
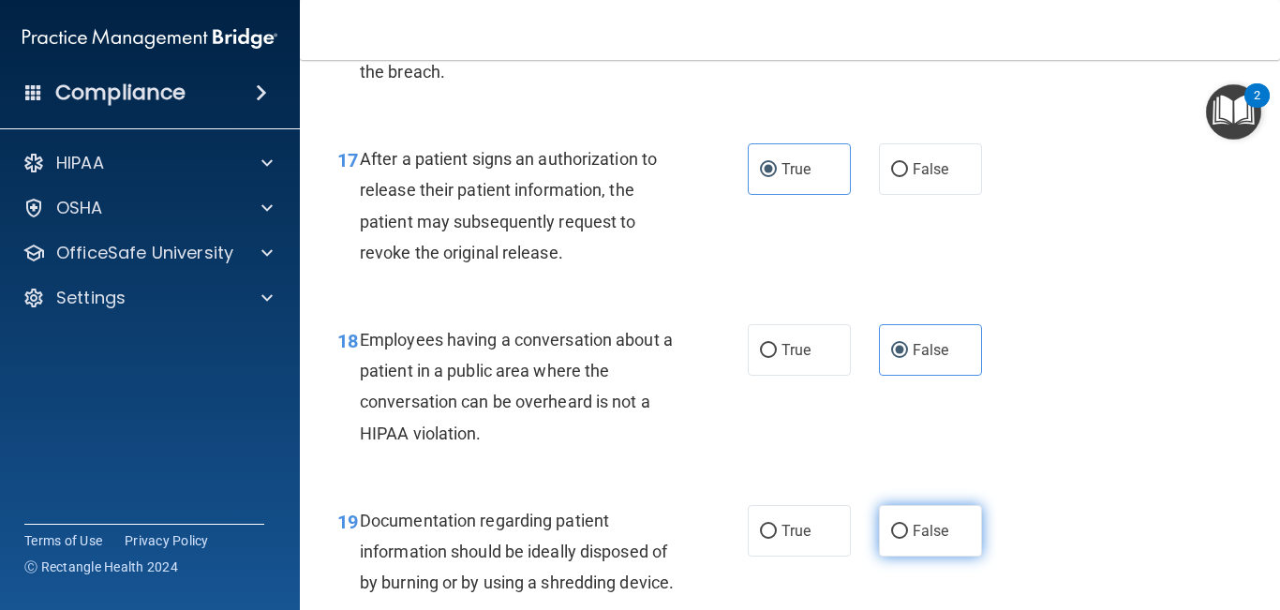
click at [898, 544] on label "False" at bounding box center [930, 531] width 103 height 52
click at [898, 539] on input "False" at bounding box center [899, 532] width 17 height 14
radio input "true"
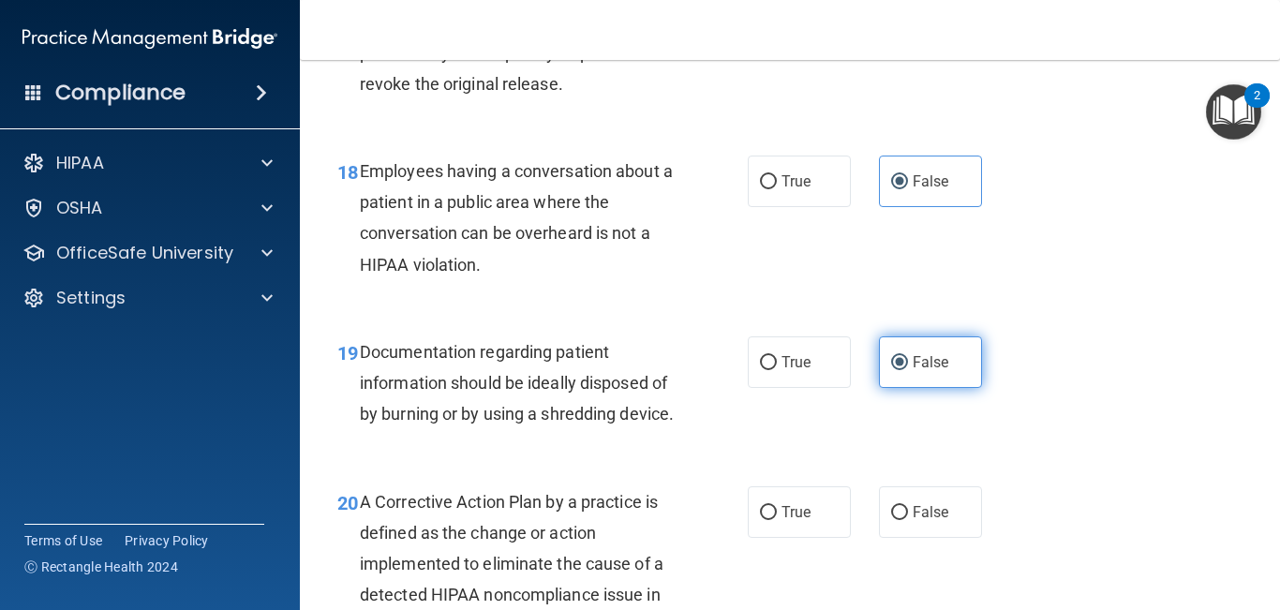
scroll to position [3063, 0]
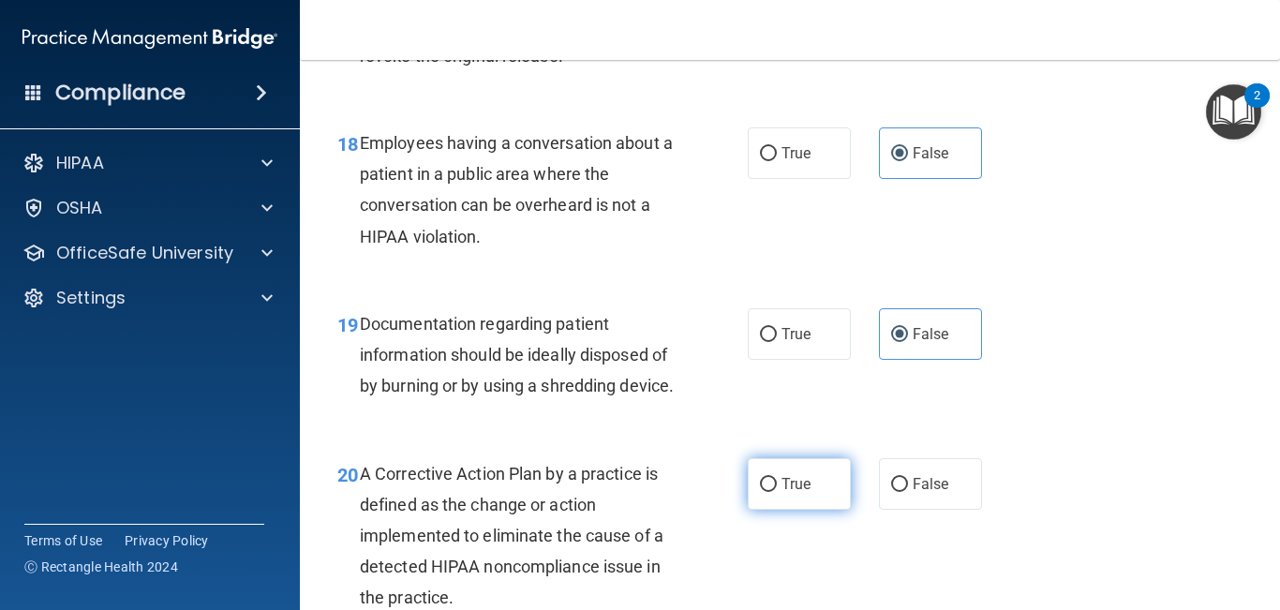
click at [767, 510] on label "True" at bounding box center [799, 484] width 103 height 52
click at [767, 492] on input "True" at bounding box center [768, 485] width 17 height 14
radio input "true"
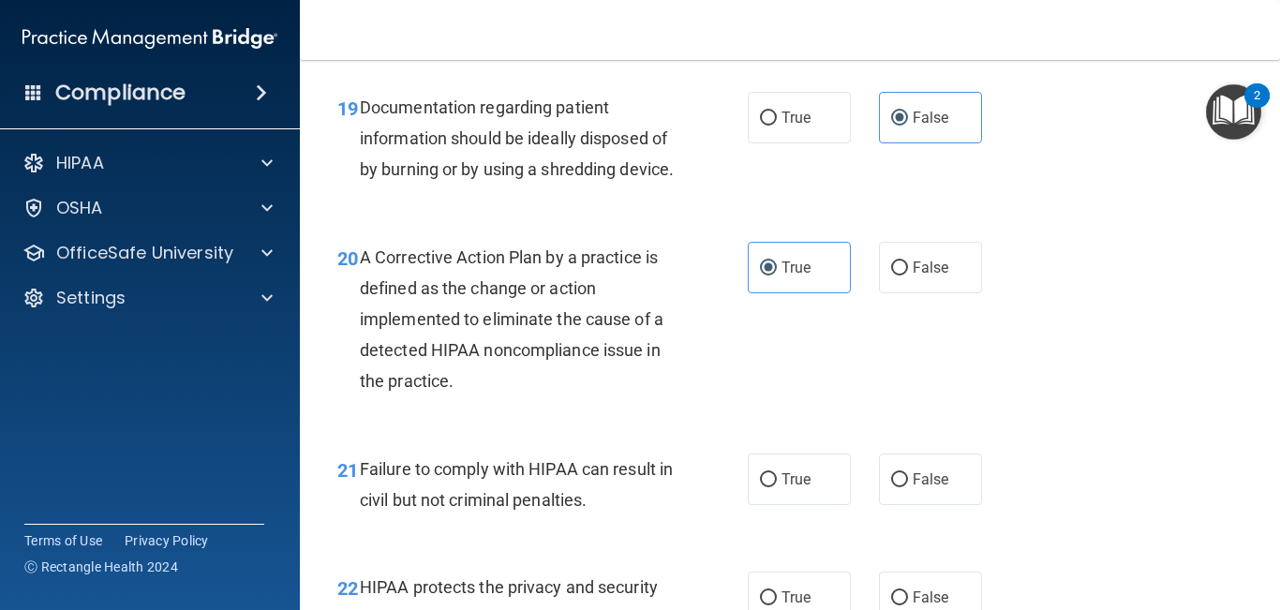
scroll to position [3282, 0]
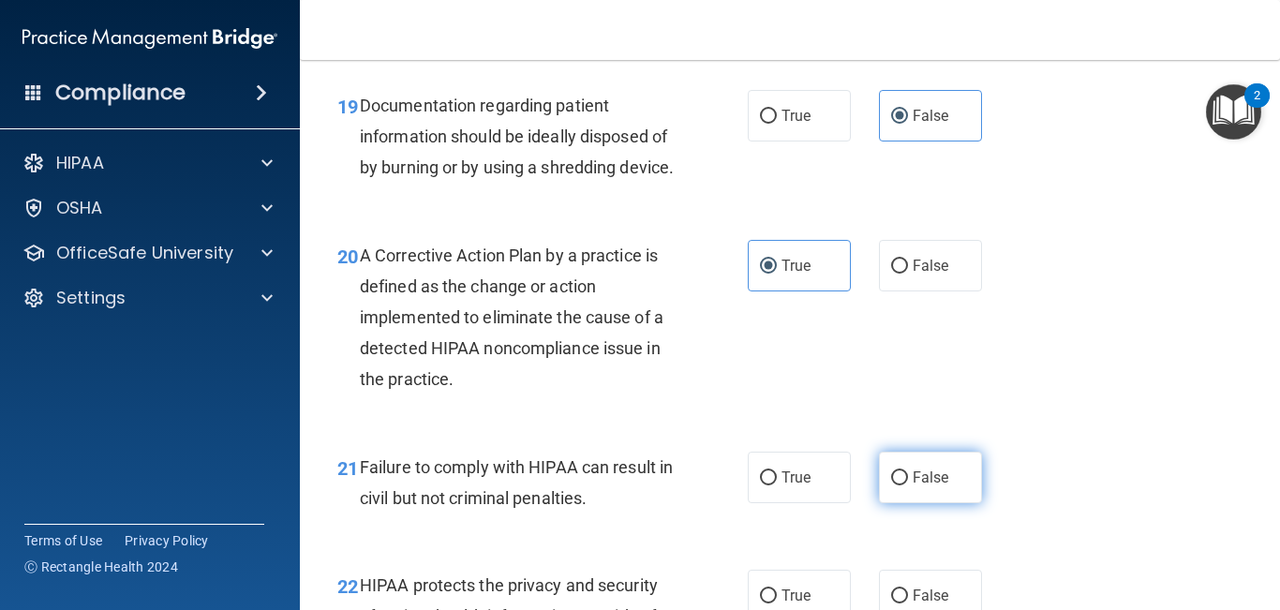
click at [914, 503] on label "False" at bounding box center [930, 478] width 103 height 52
click at [908, 486] on input "False" at bounding box center [899, 478] width 17 height 14
radio input "true"
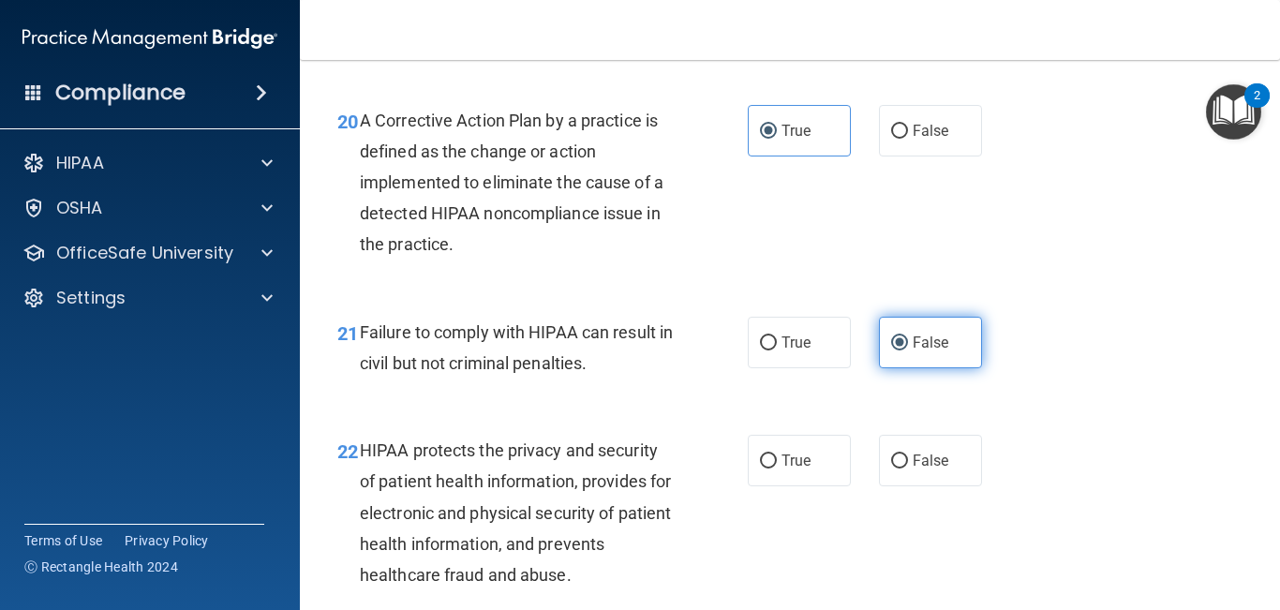
scroll to position [3418, 0]
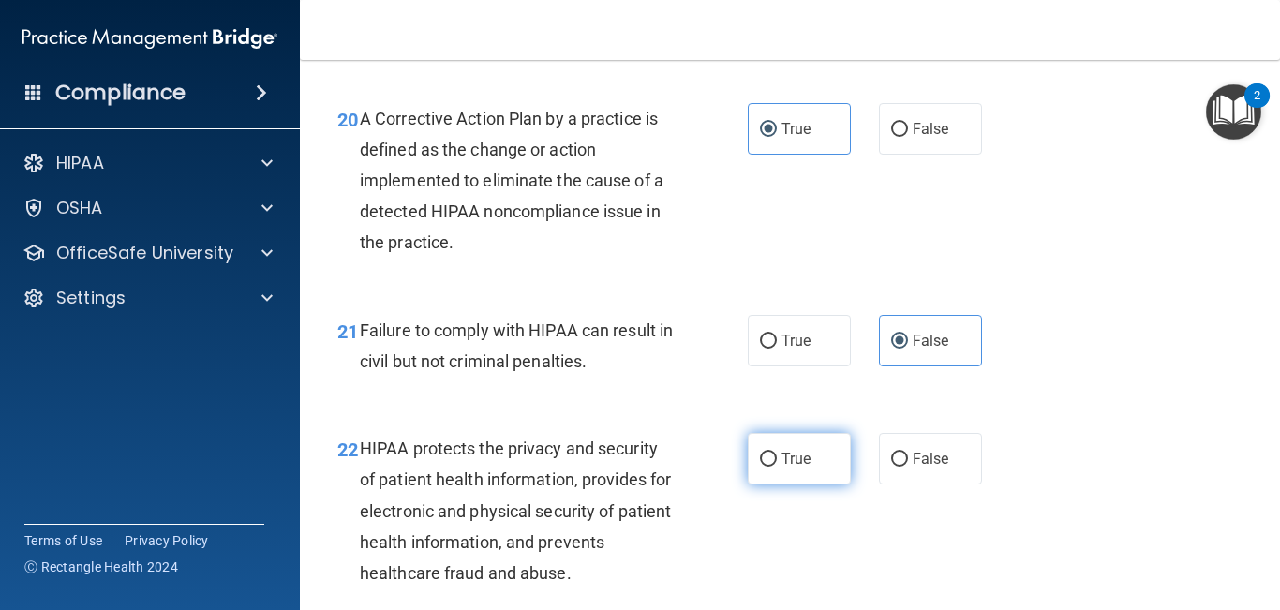
click at [787, 485] on label "True" at bounding box center [799, 459] width 103 height 52
click at [777, 467] on input "True" at bounding box center [768, 460] width 17 height 14
radio input "true"
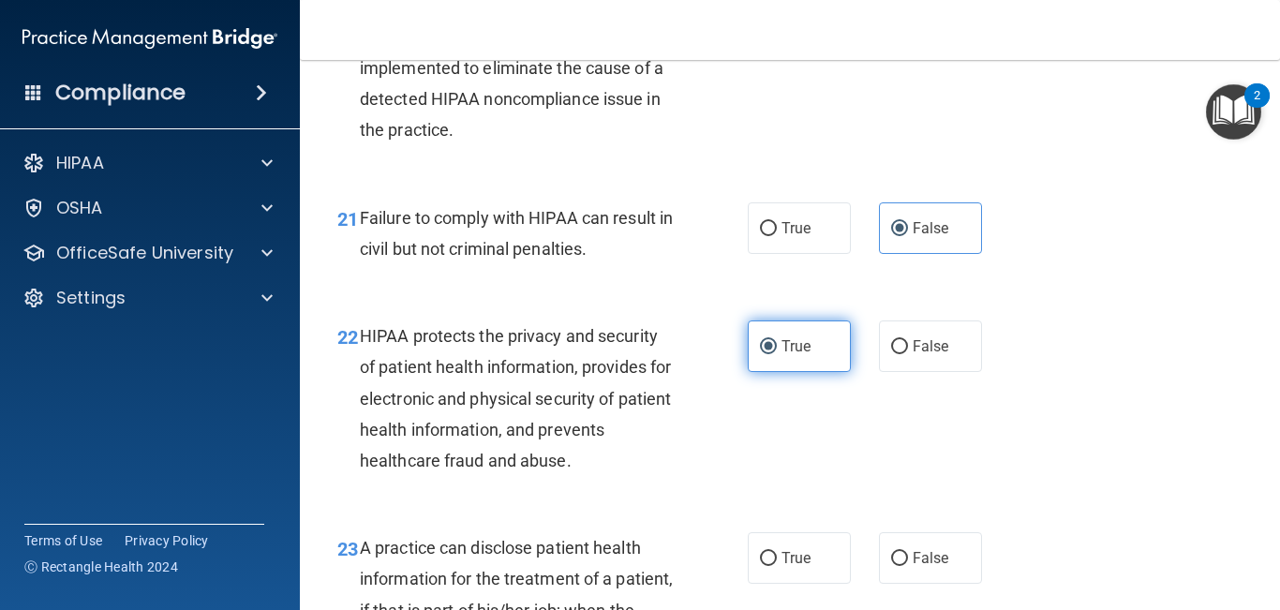
scroll to position [3548, 0]
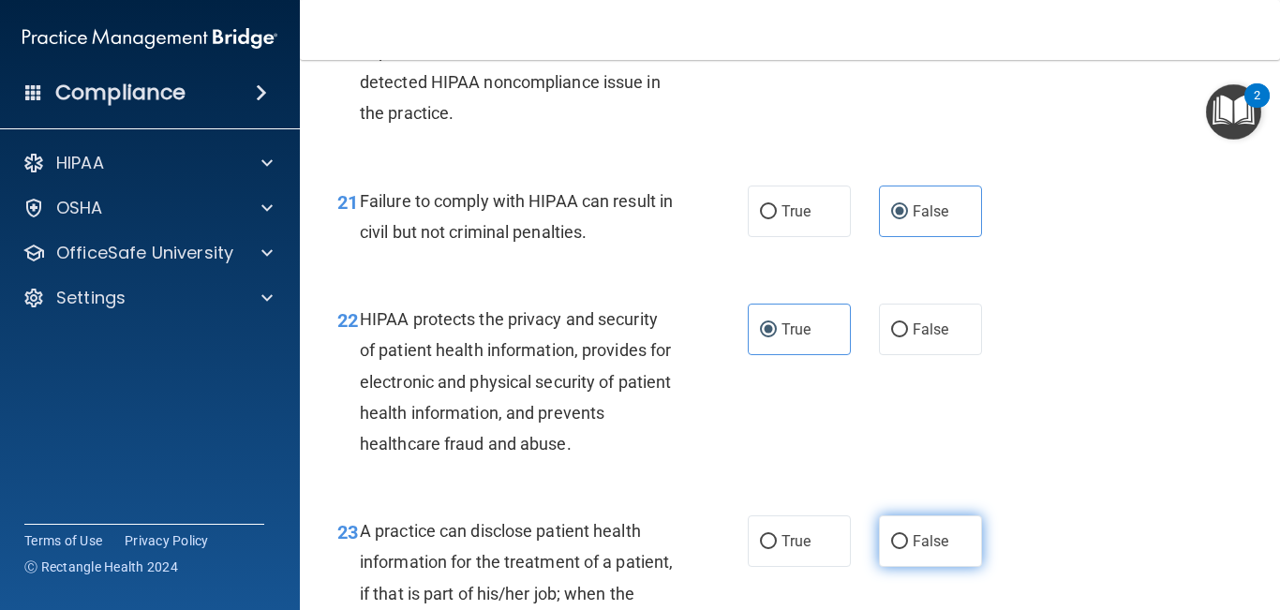
click at [915, 556] on label "False" at bounding box center [930, 542] width 103 height 52
click at [908, 549] on input "False" at bounding box center [899, 542] width 17 height 14
radio input "true"
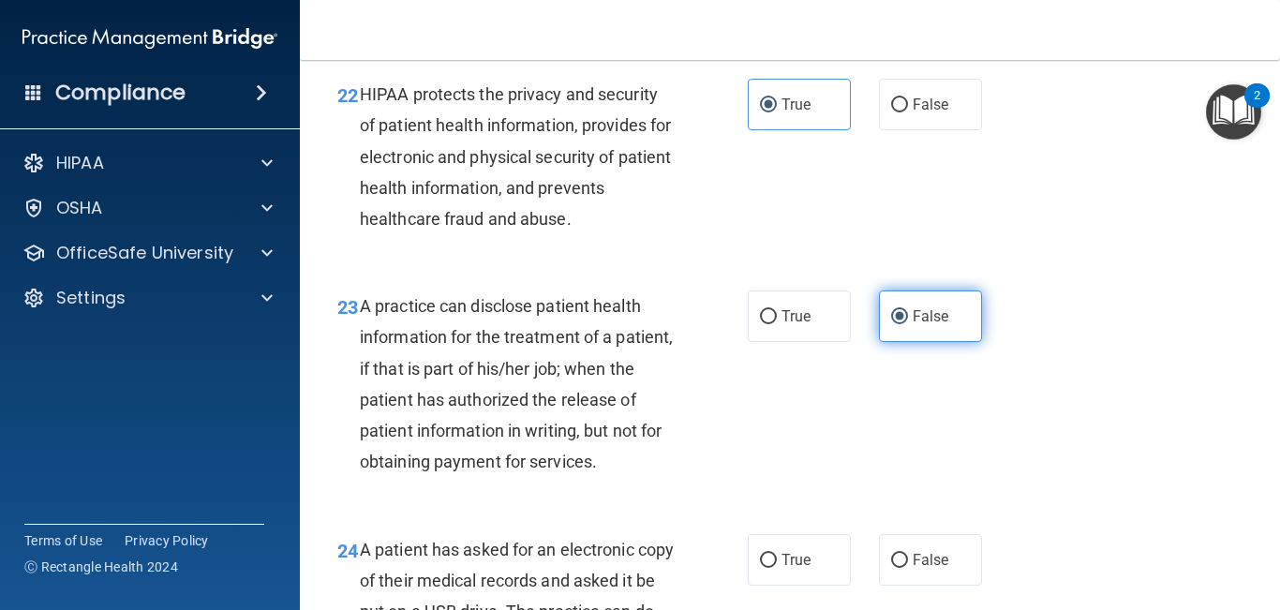
scroll to position [3790, 0]
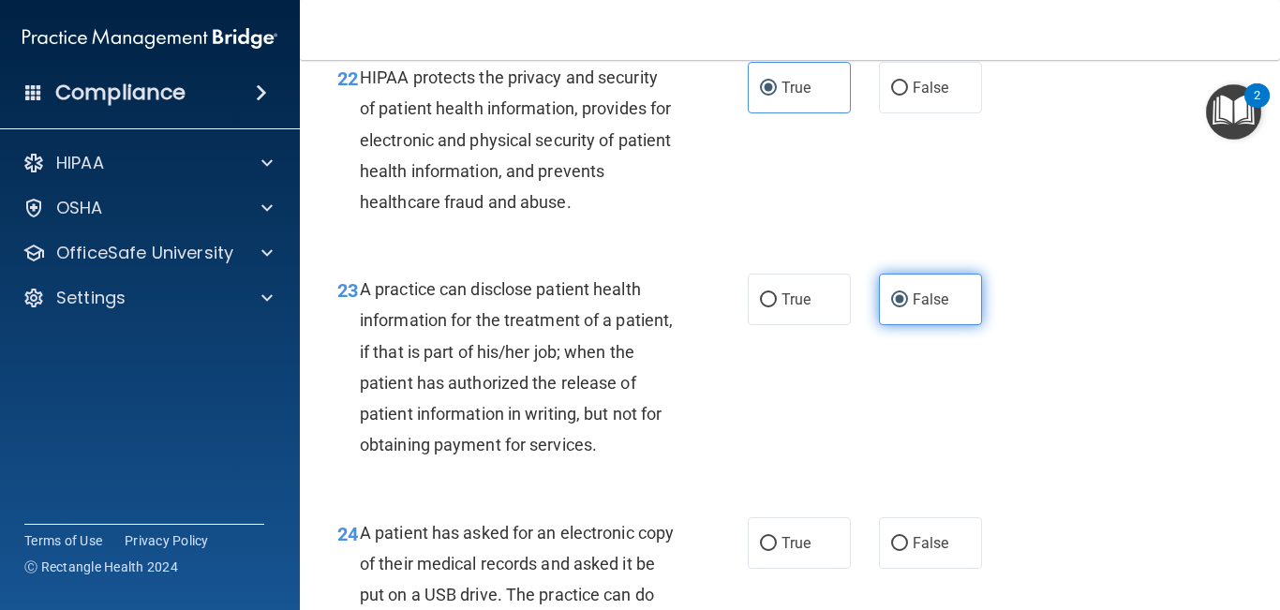
click at [915, 556] on label "False" at bounding box center [930, 543] width 103 height 52
click at [908, 551] on input "False" at bounding box center [899, 544] width 17 height 14
radio input "true"
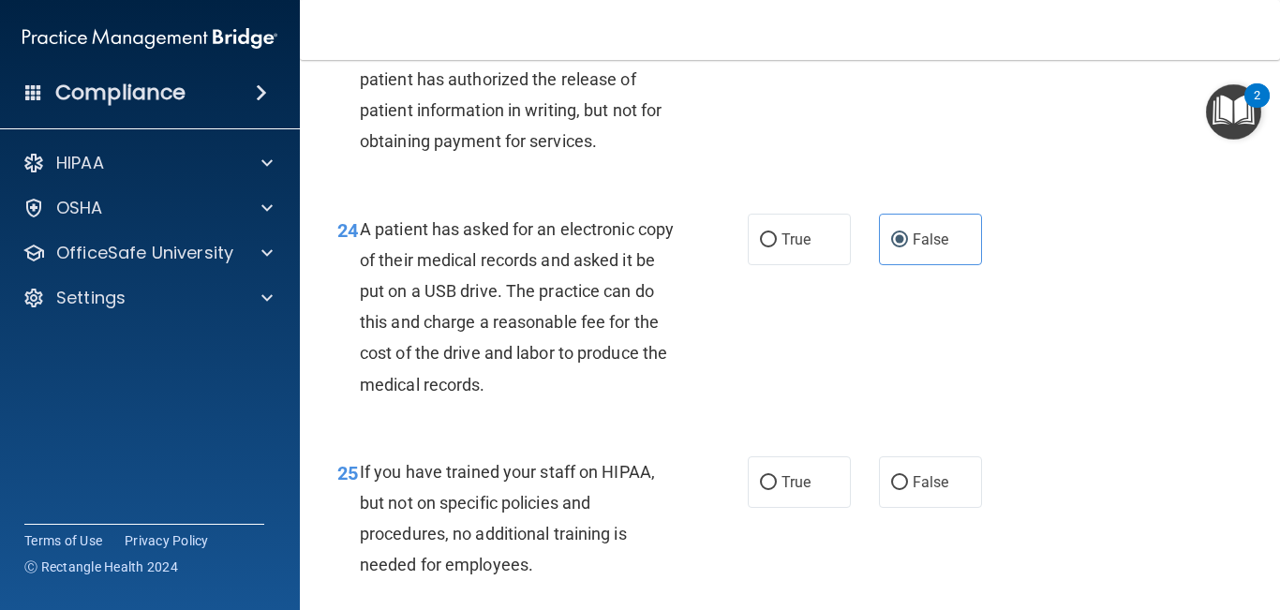
scroll to position [4102, 0]
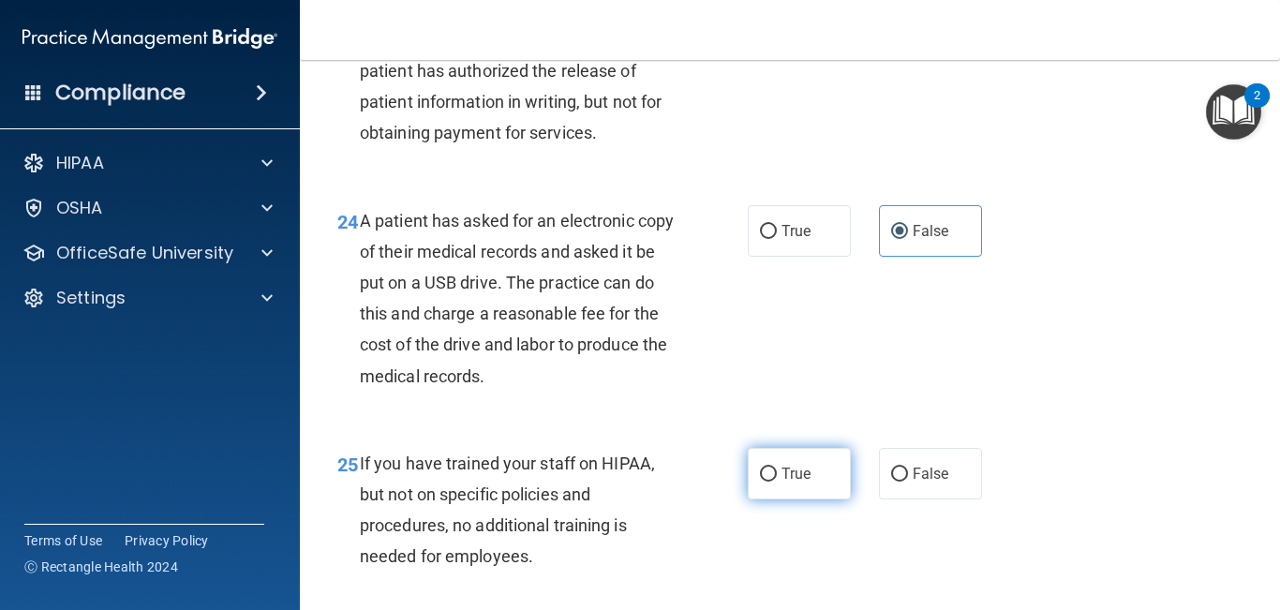
click at [790, 483] on span "True" at bounding box center [796, 474] width 29 height 18
click at [777, 482] on input "True" at bounding box center [768, 475] width 17 height 14
radio input "true"
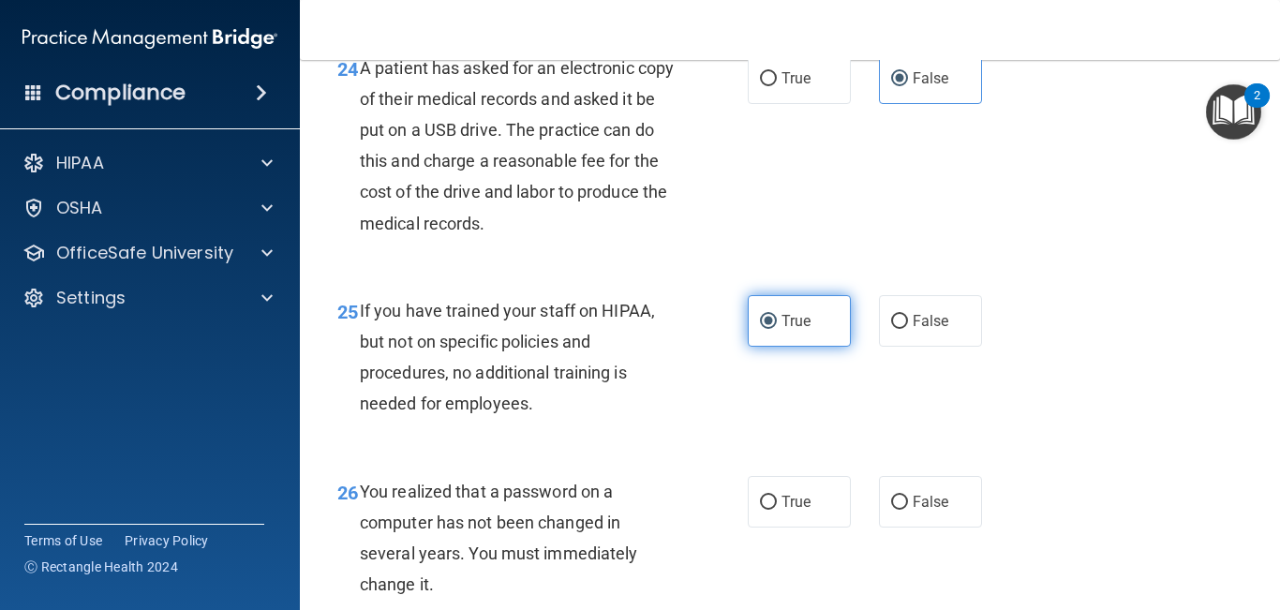
scroll to position [4266, 0]
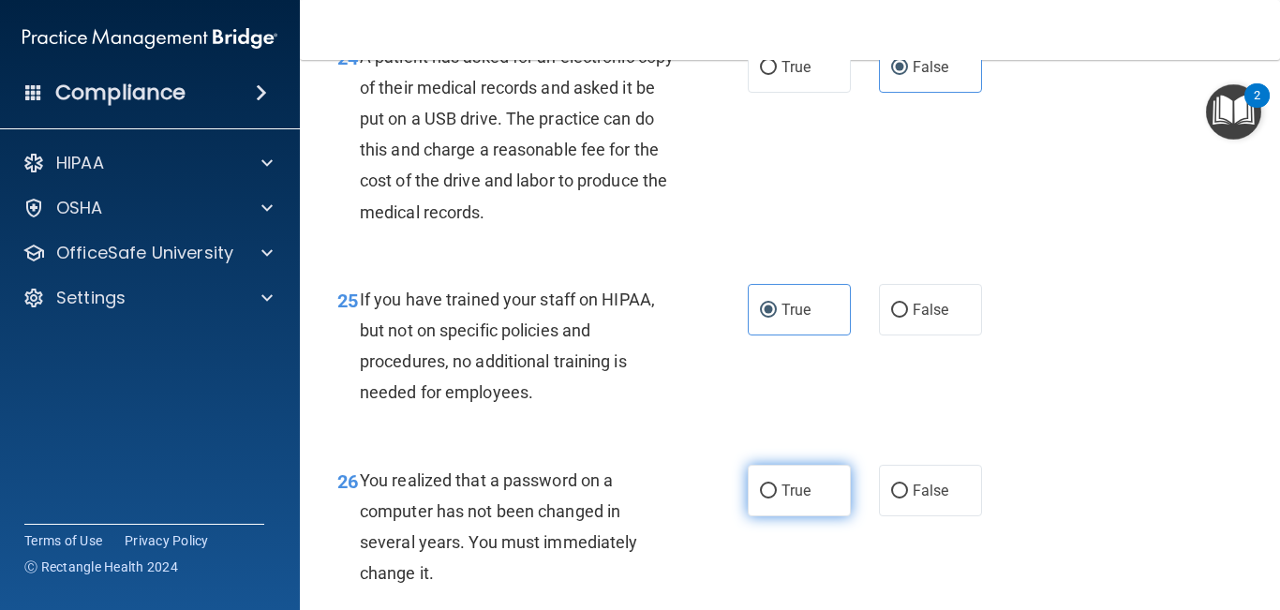
click at [788, 516] on label "True" at bounding box center [799, 491] width 103 height 52
click at [777, 499] on input "True" at bounding box center [768, 492] width 17 height 14
radio input "true"
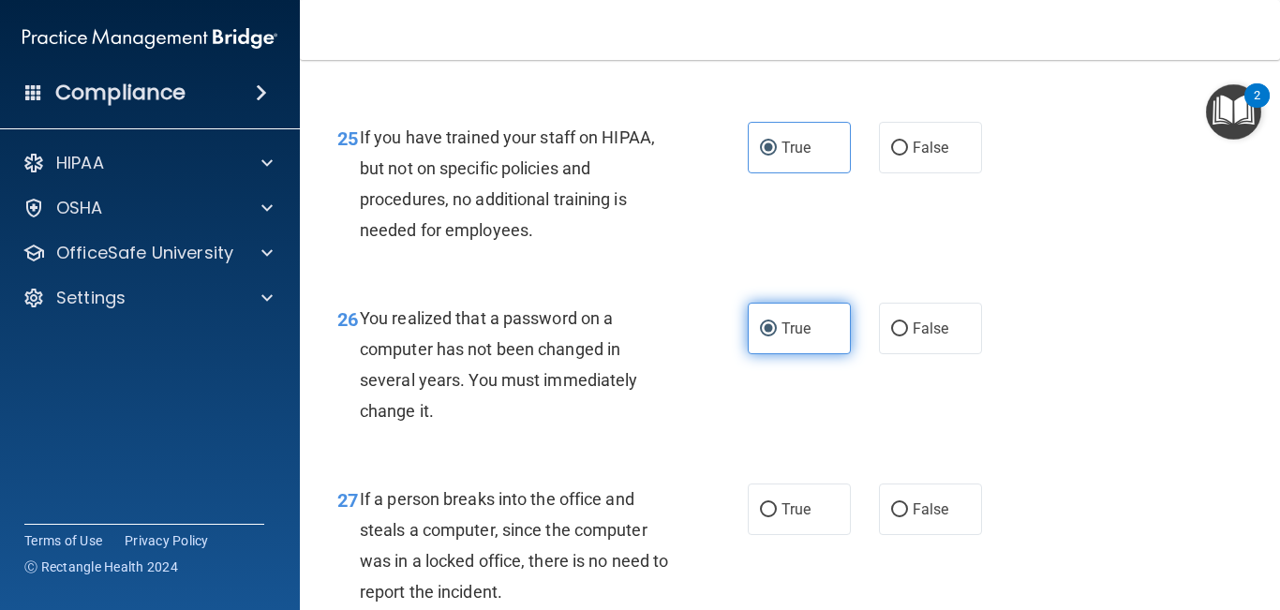
scroll to position [4443, 0]
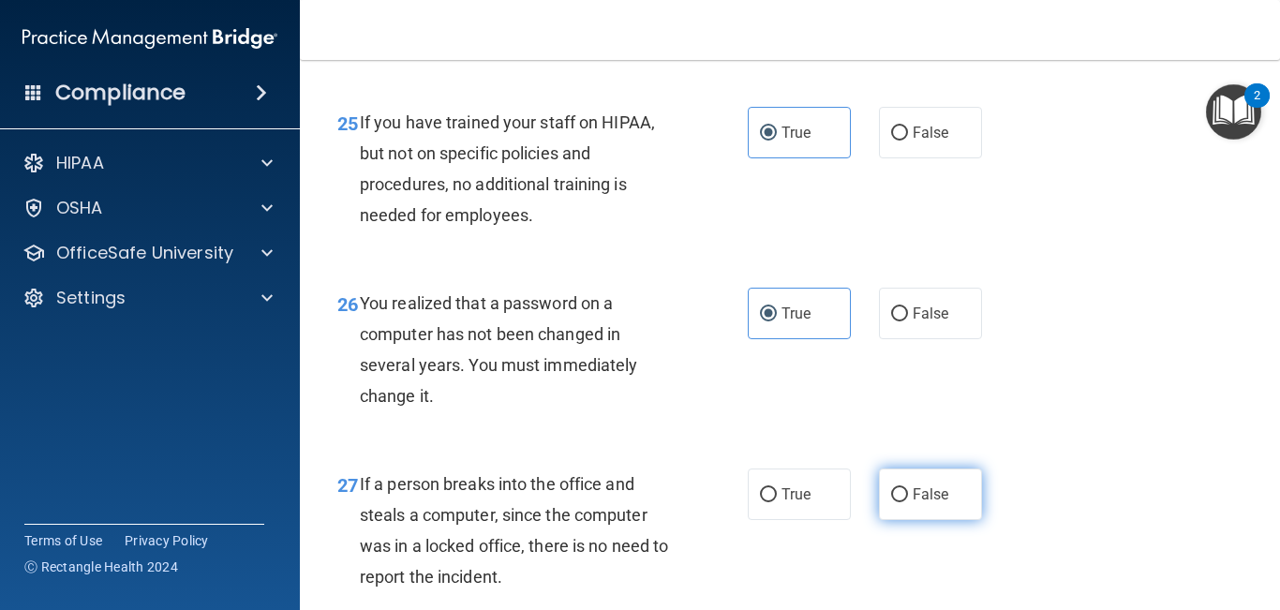
click at [963, 520] on label "False" at bounding box center [930, 495] width 103 height 52
click at [908, 502] on input "False" at bounding box center [899, 495] width 17 height 14
radio input "true"
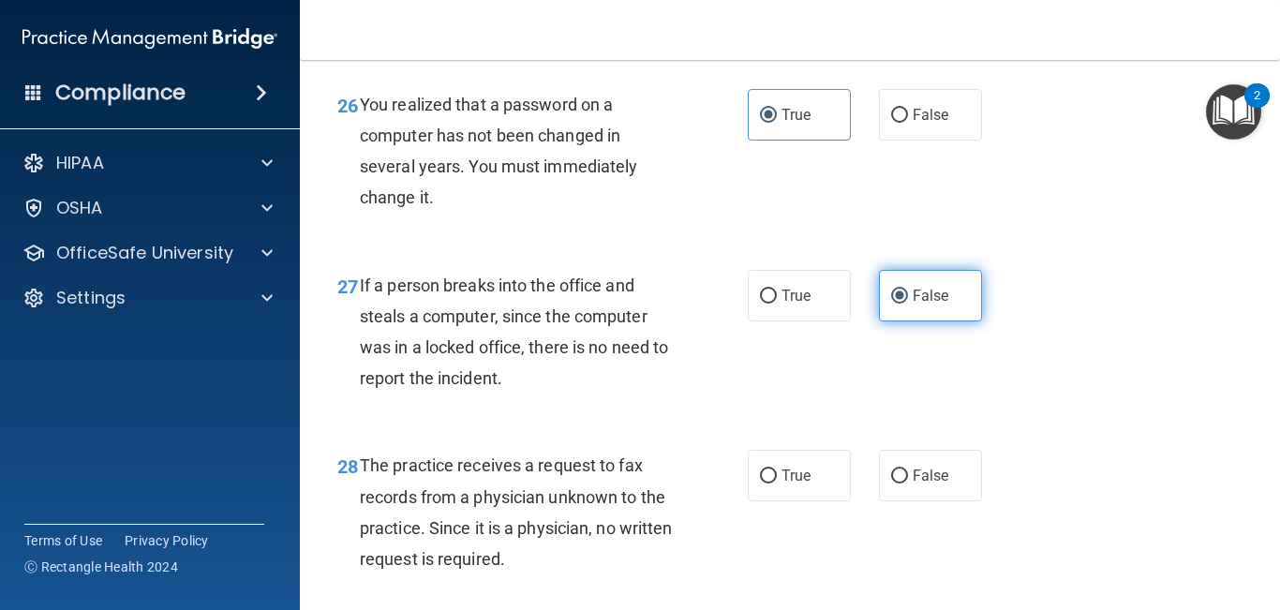
scroll to position [4644, 0]
click at [963, 500] on label "False" at bounding box center [930, 474] width 103 height 52
click at [908, 482] on input "False" at bounding box center [899, 475] width 17 height 14
radio input "true"
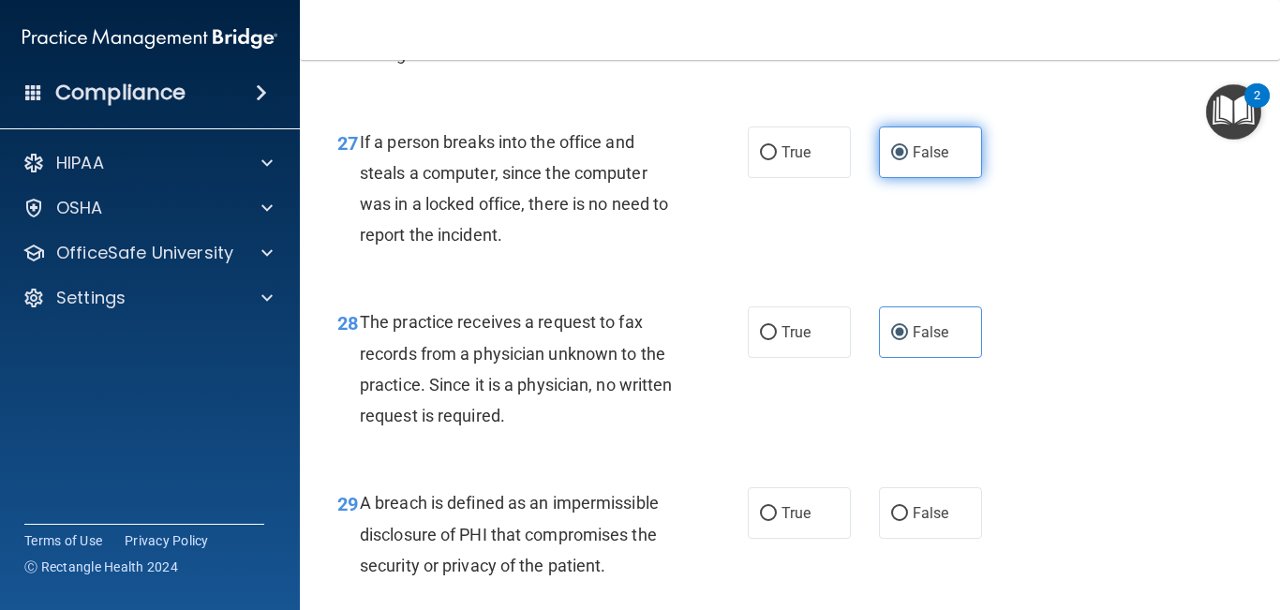
scroll to position [4832, 0]
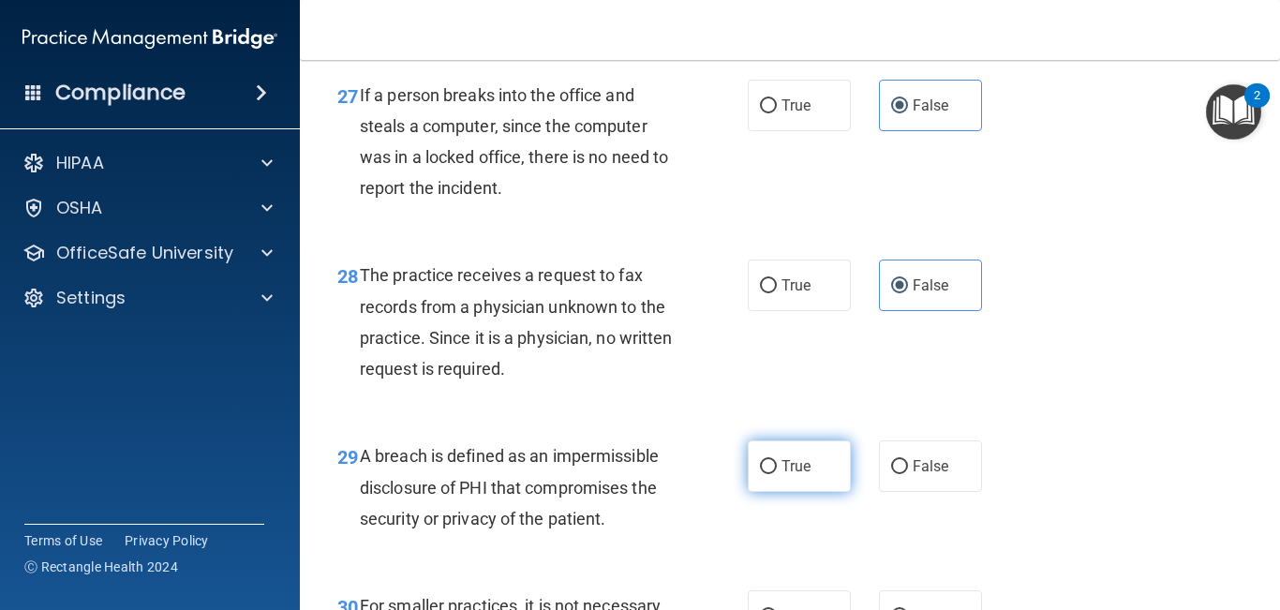
click at [789, 475] on span "True" at bounding box center [796, 466] width 29 height 18
click at [777, 474] on input "True" at bounding box center [768, 467] width 17 height 14
radio input "true"
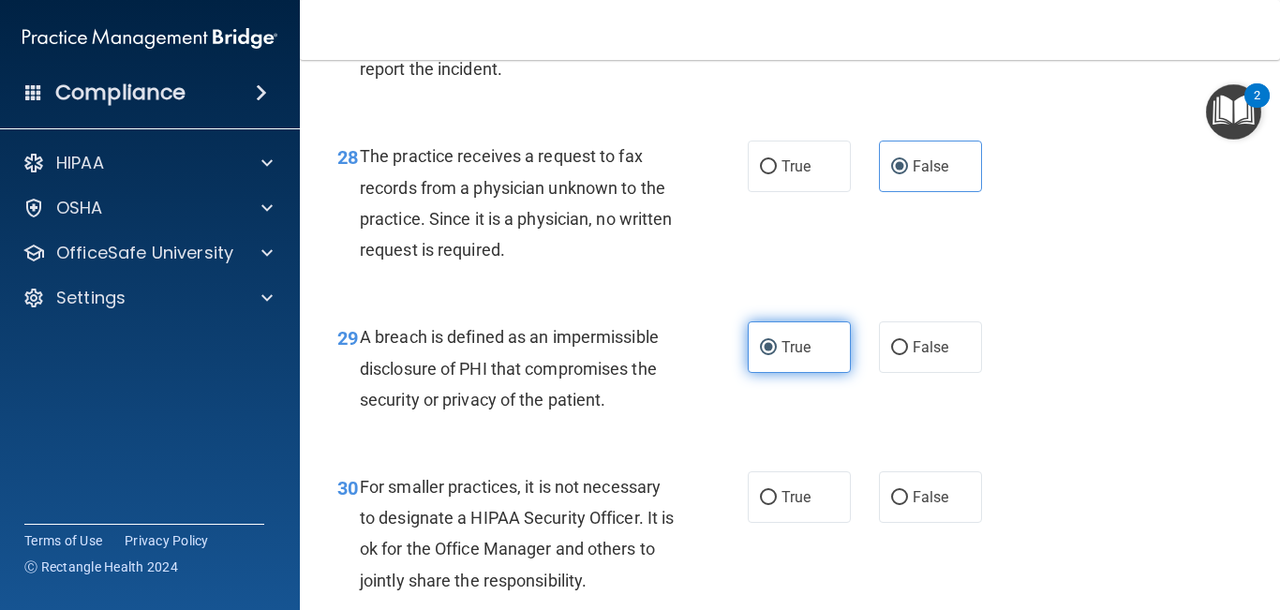
scroll to position [4976, 0]
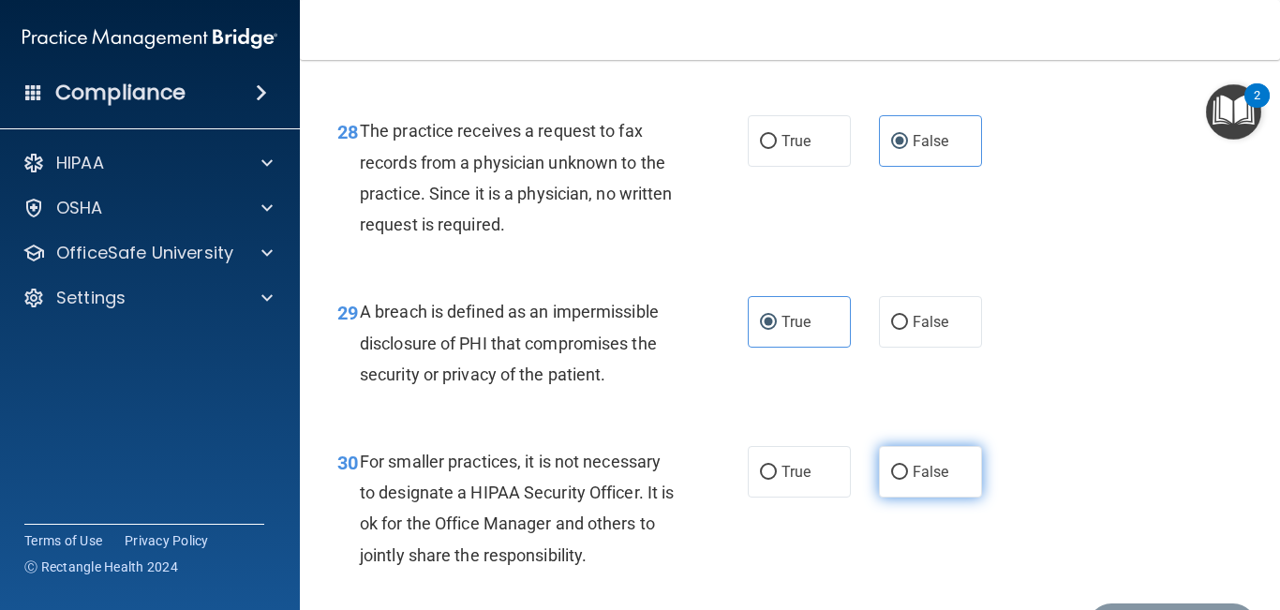
click at [904, 498] on label "False" at bounding box center [930, 472] width 103 height 52
click at [904, 480] on input "False" at bounding box center [899, 473] width 17 height 14
radio input "true"
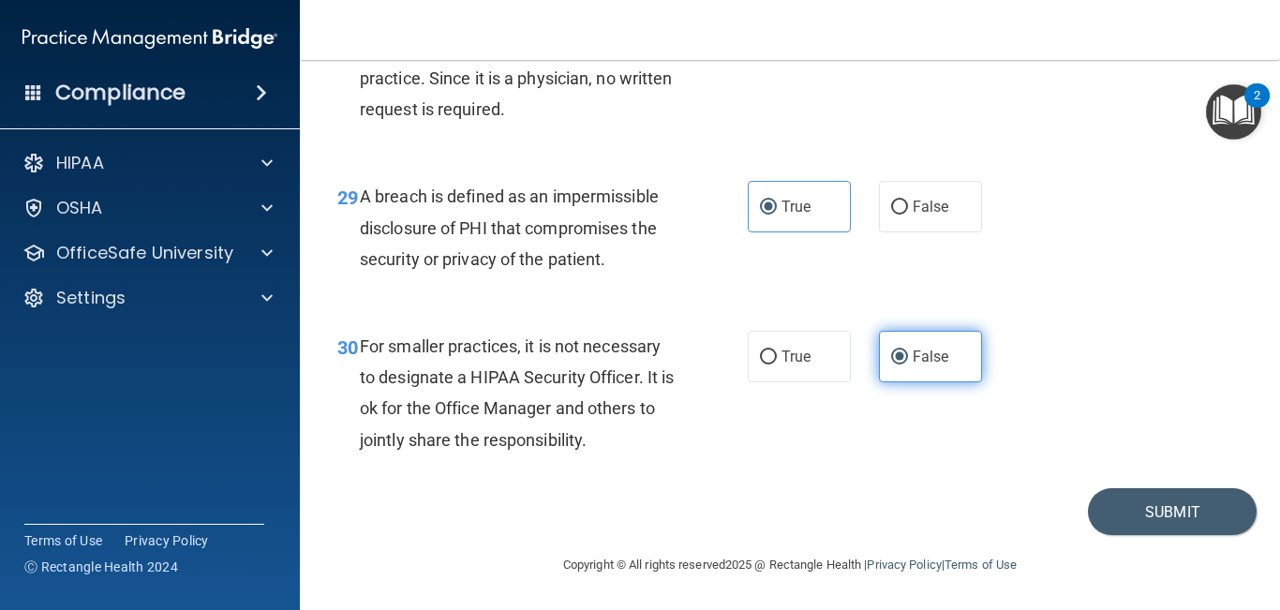
scroll to position [5100, 0]
click at [1128, 536] on button "Submit" at bounding box center [1172, 512] width 169 height 48
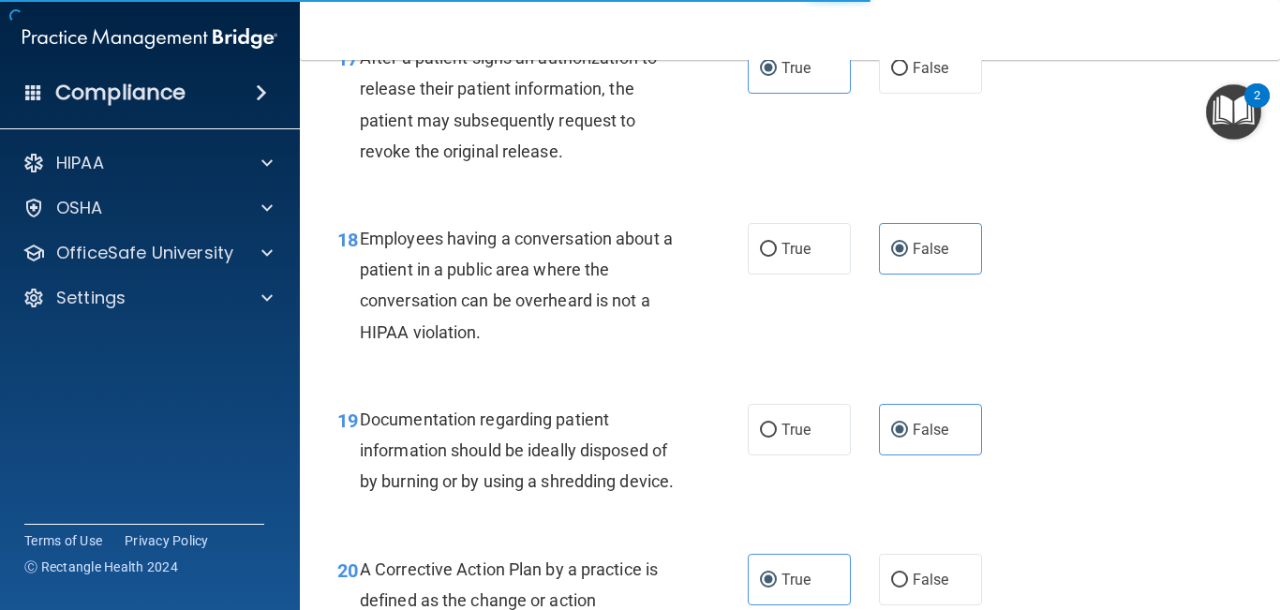
scroll to position [2966, 0]
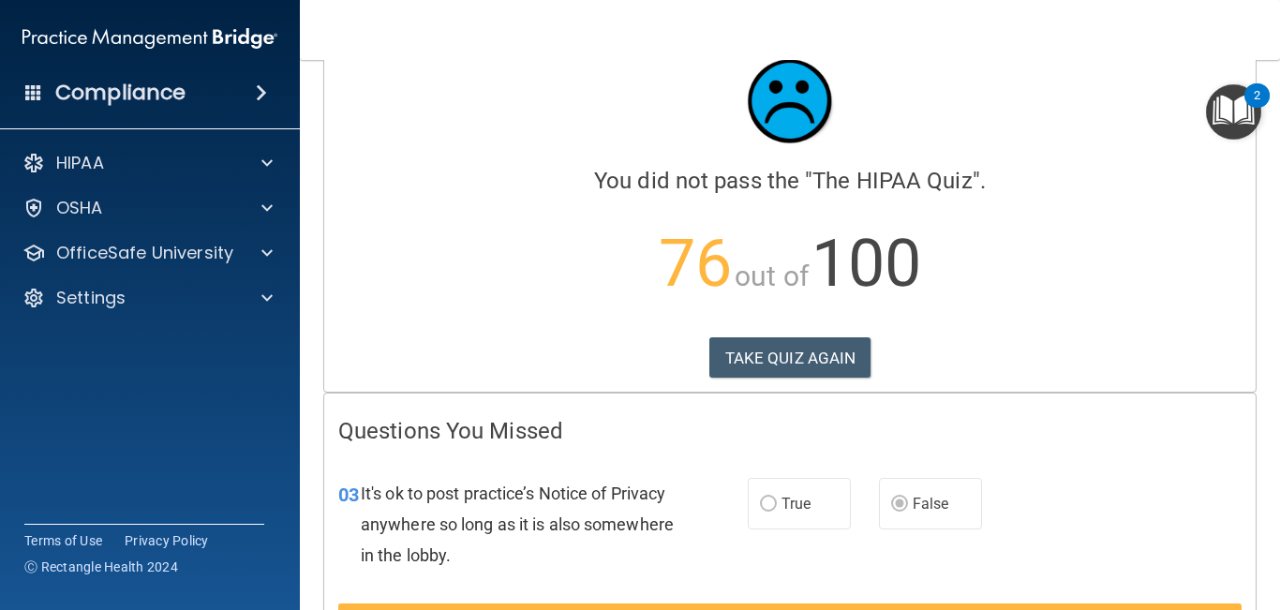
scroll to position [51, 0]
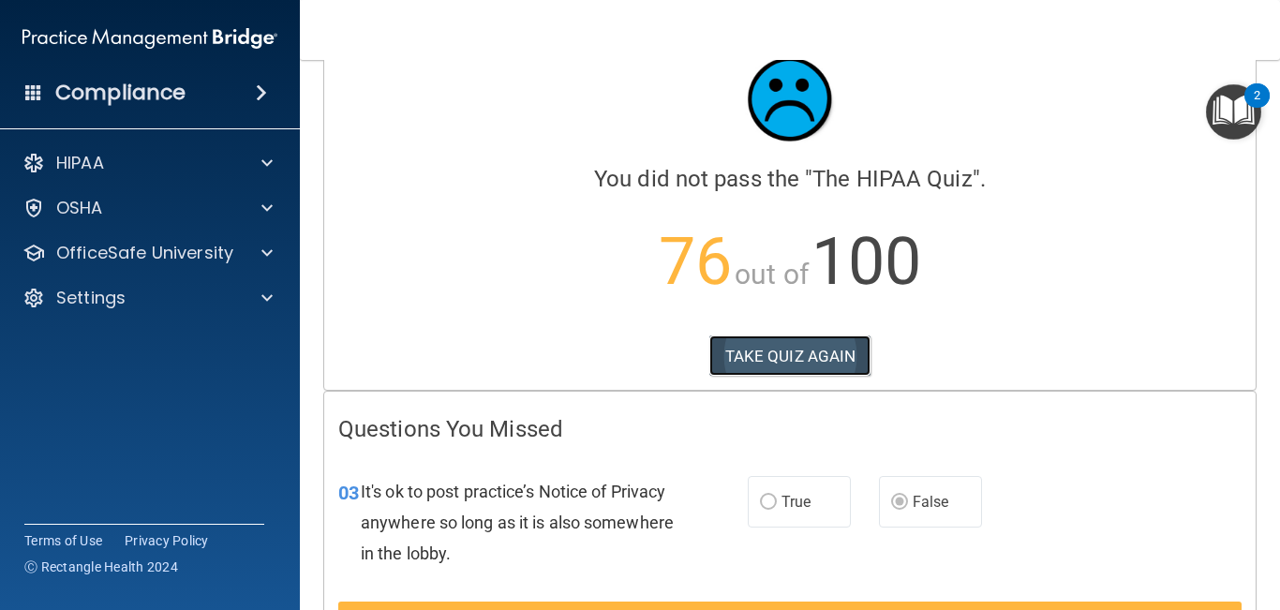
click at [812, 359] on button "TAKE QUIZ AGAIN" at bounding box center [791, 356] width 162 height 41
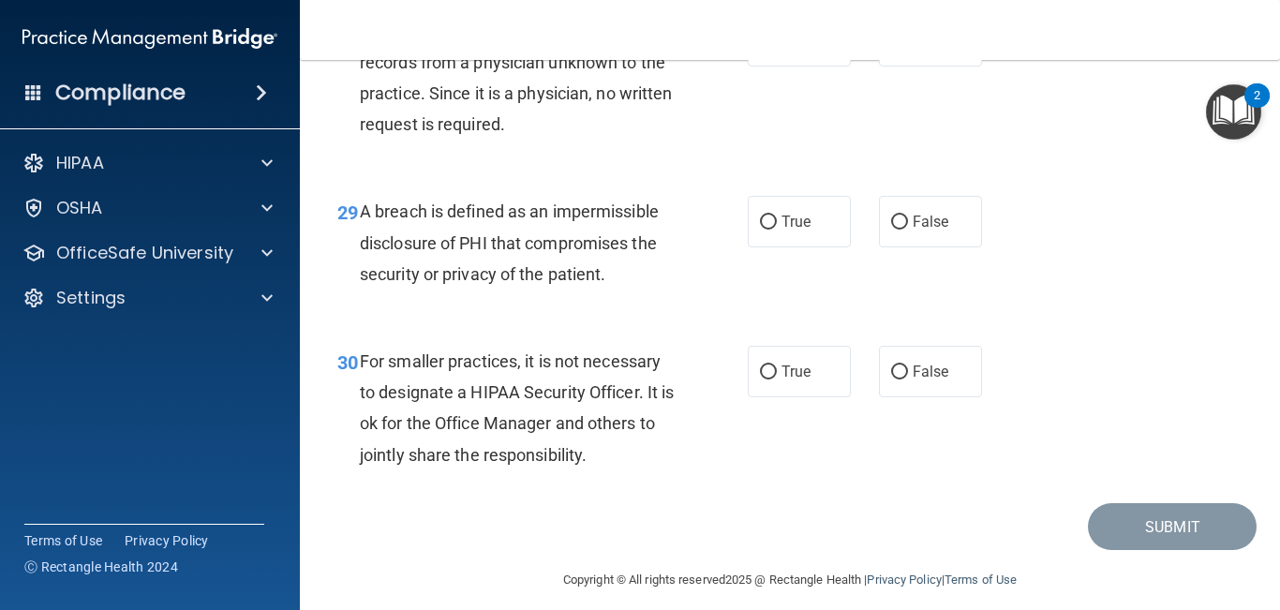
scroll to position [5123, 0]
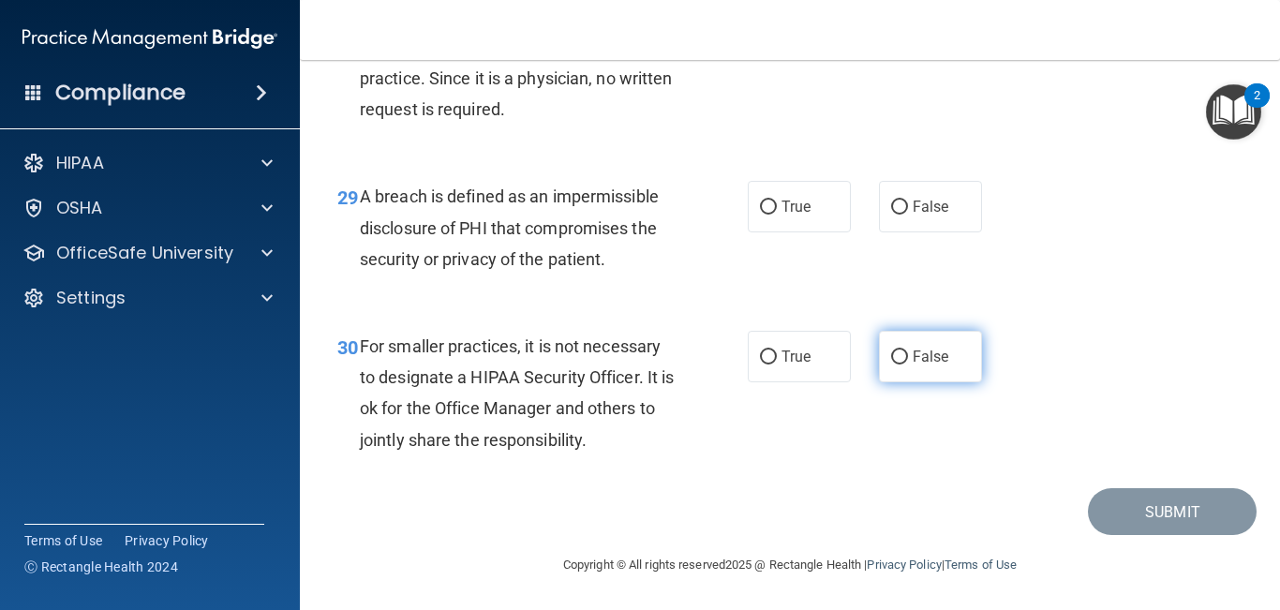
click at [915, 367] on label "False" at bounding box center [930, 357] width 103 height 52
click at [908, 365] on input "False" at bounding box center [899, 358] width 17 height 14
radio input "true"
click at [899, 358] on input "False" at bounding box center [899, 358] width 17 height 14
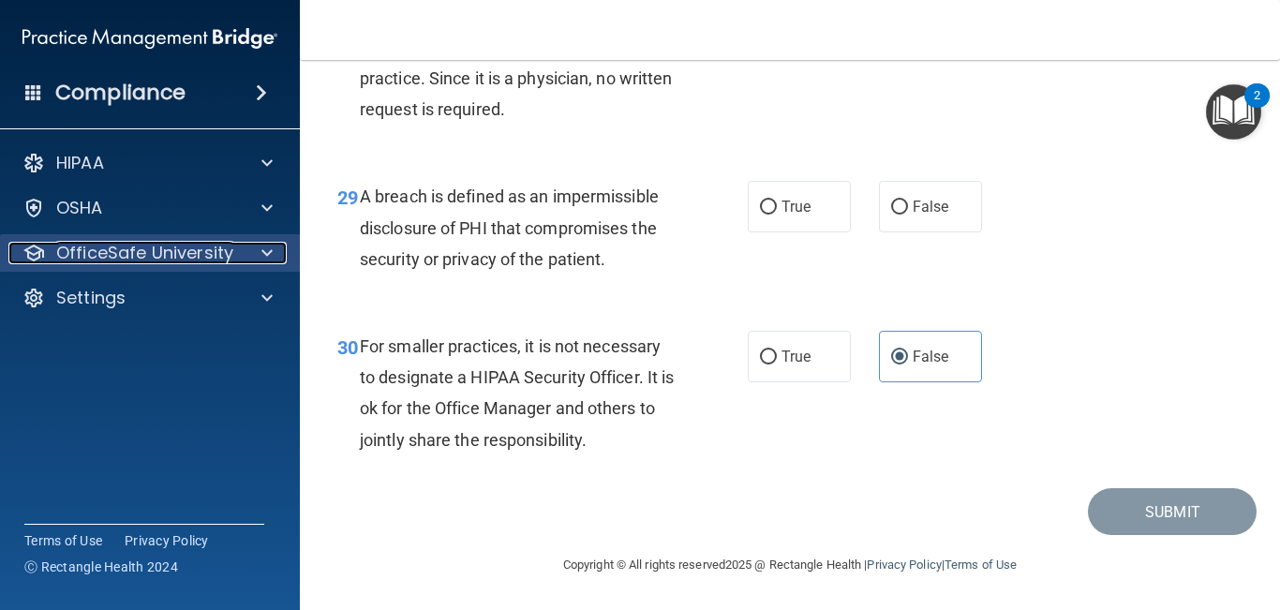
click at [95, 252] on p "OfficeSafe University" at bounding box center [144, 253] width 177 height 22
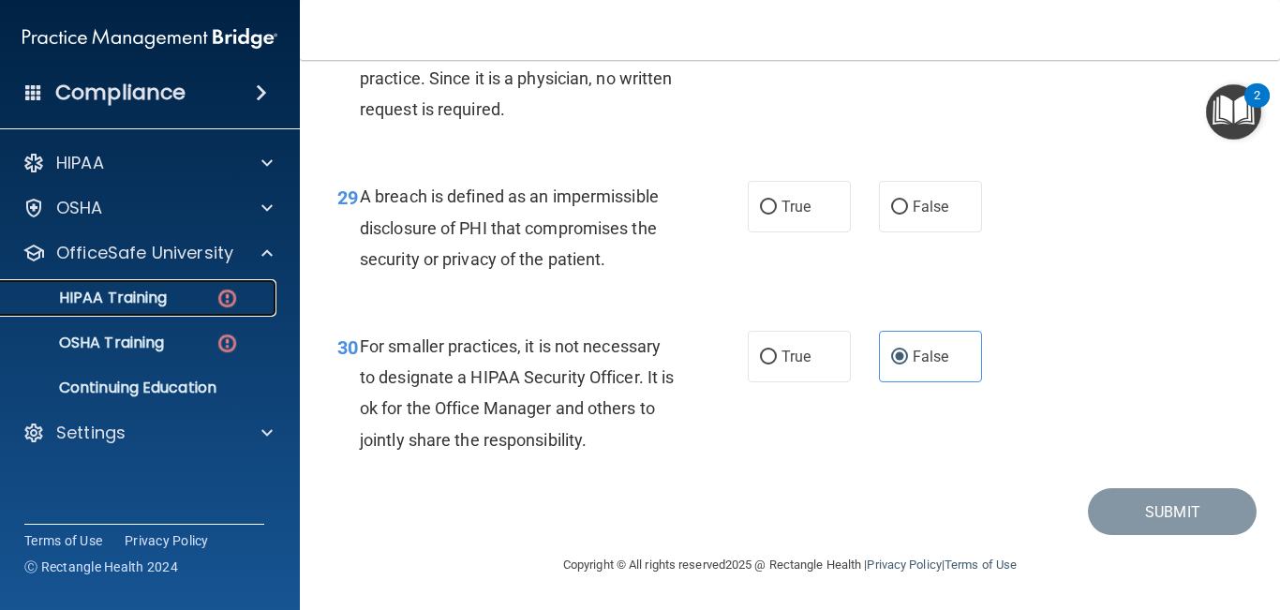
click at [98, 303] on p "HIPAA Training" at bounding box center [89, 298] width 155 height 19
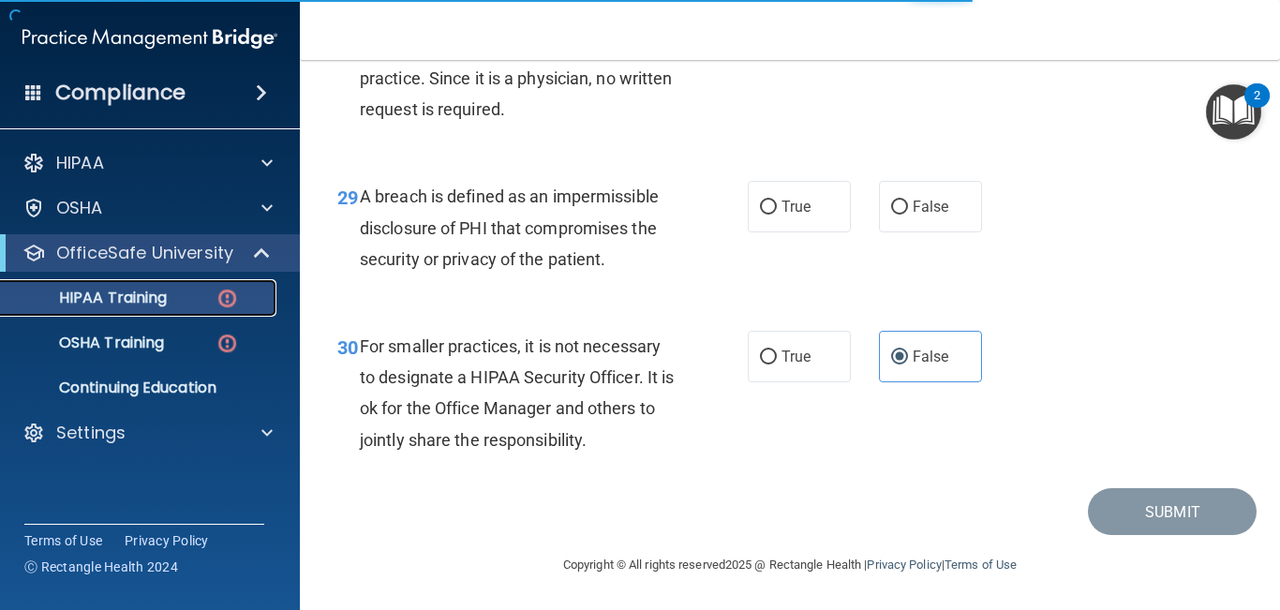
click at [98, 303] on p "HIPAA Training" at bounding box center [89, 298] width 155 height 19
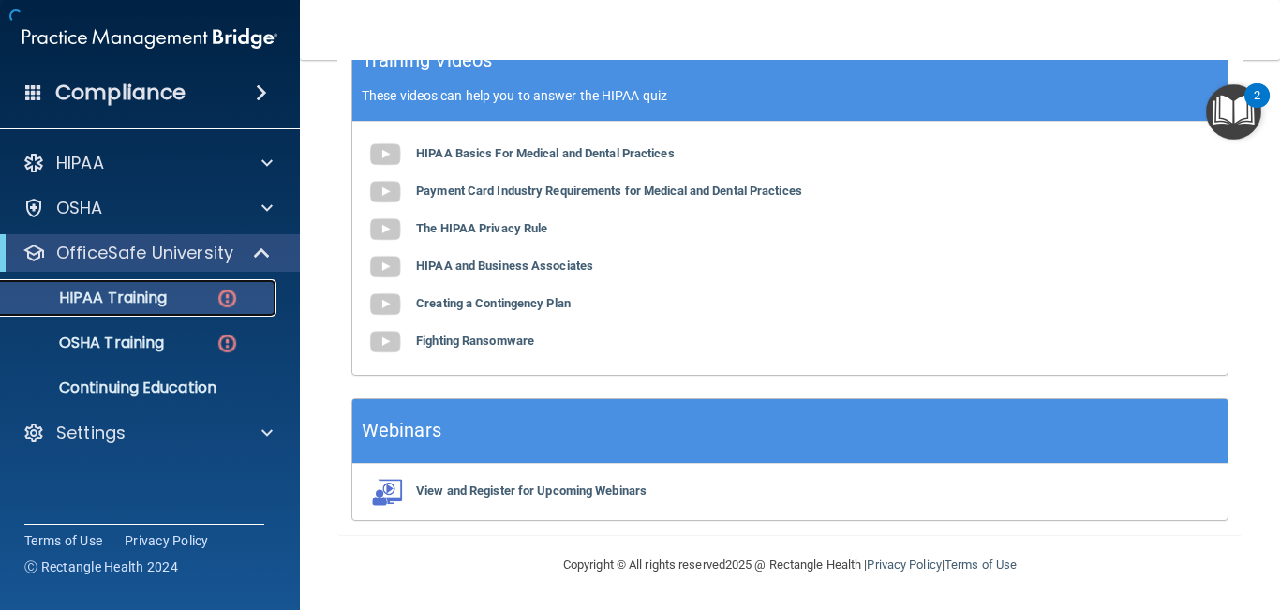
scroll to position [755, 0]
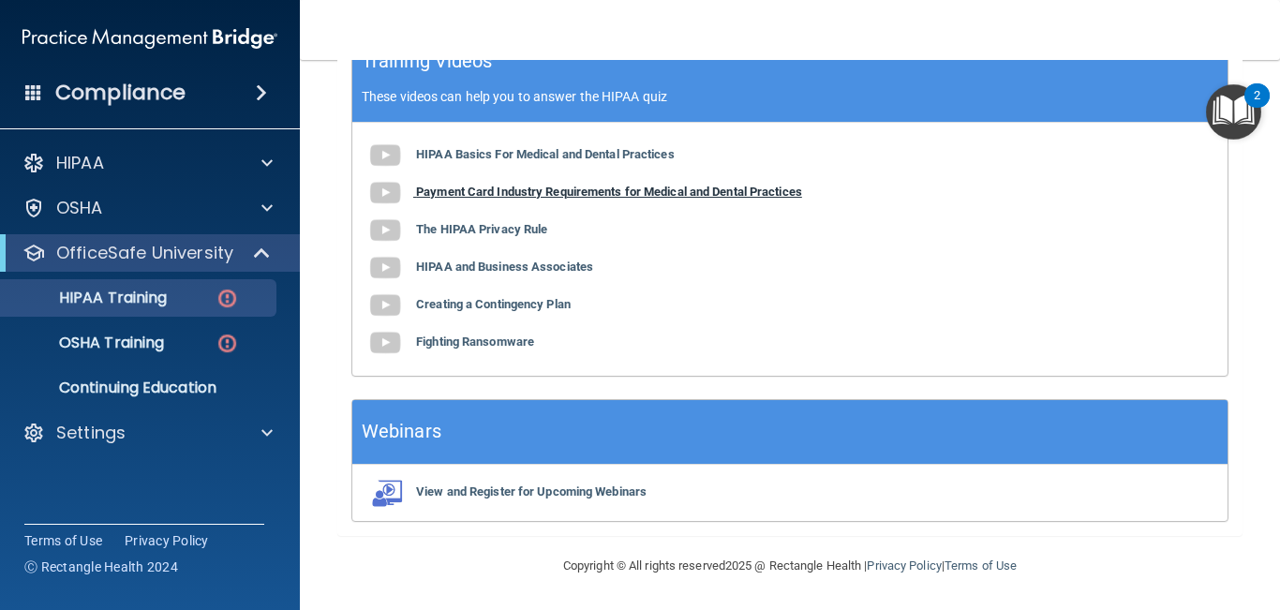
click at [456, 190] on b "Payment Card Industry Requirements for Medical and Dental Practices" at bounding box center [609, 192] width 386 height 14
click at [453, 228] on b "The HIPAA Privacy Rule" at bounding box center [481, 229] width 131 height 14
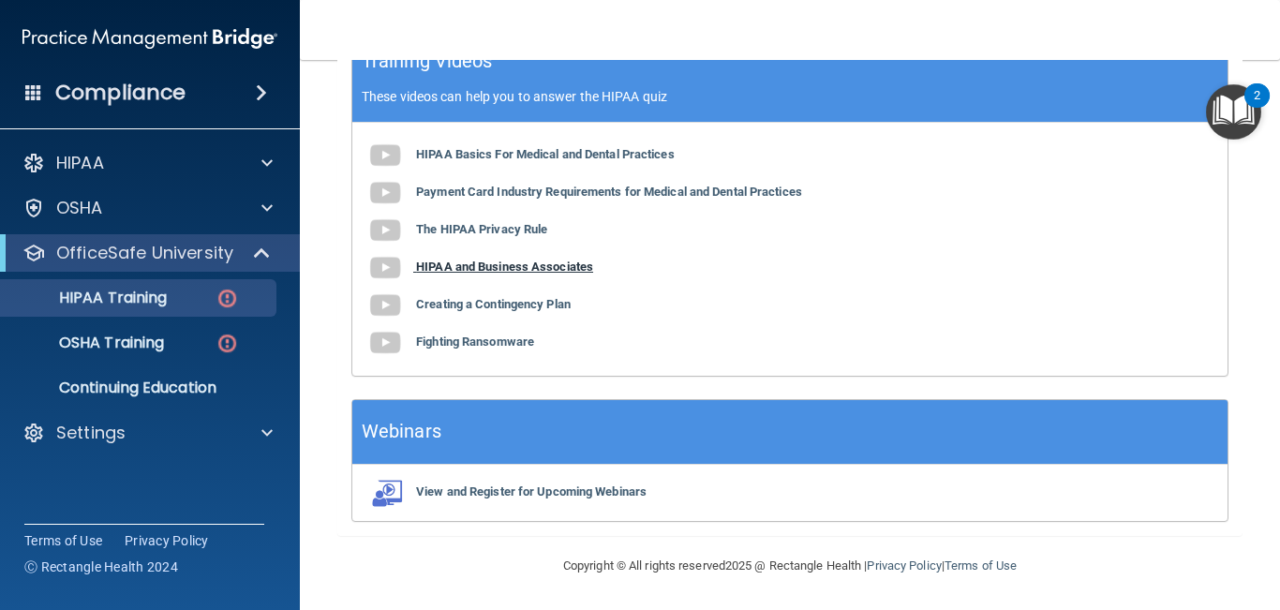
click at [468, 265] on b "HIPAA and Business Associates" at bounding box center [504, 267] width 177 height 14
click at [448, 302] on b "Creating a Contingency Plan" at bounding box center [493, 304] width 155 height 14
click at [438, 345] on b "Fighting Ransomware" at bounding box center [475, 342] width 118 height 14
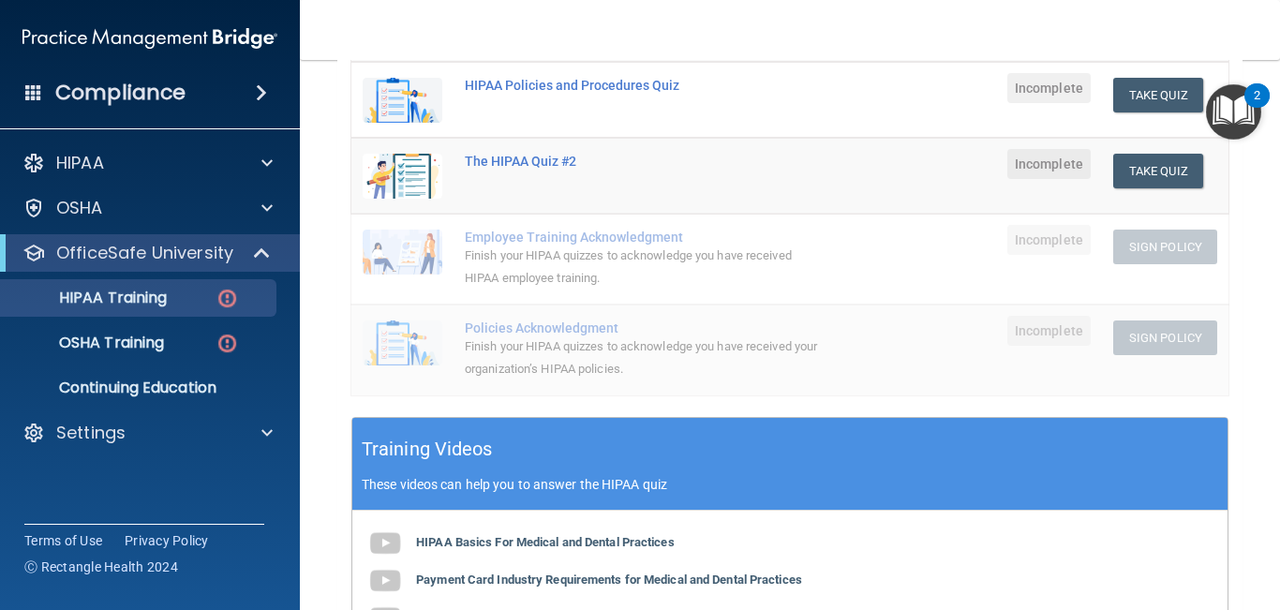
scroll to position [367, 0]
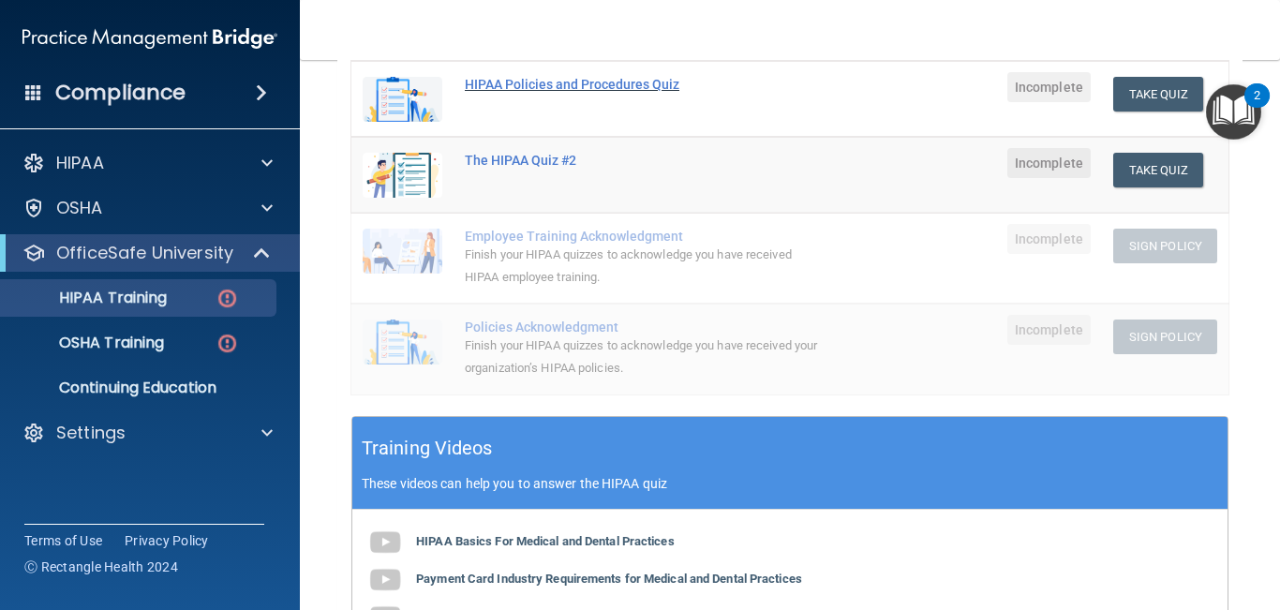
click at [512, 84] on div "HIPAA Policies and Procedures Quiz" at bounding box center [643, 84] width 356 height 15
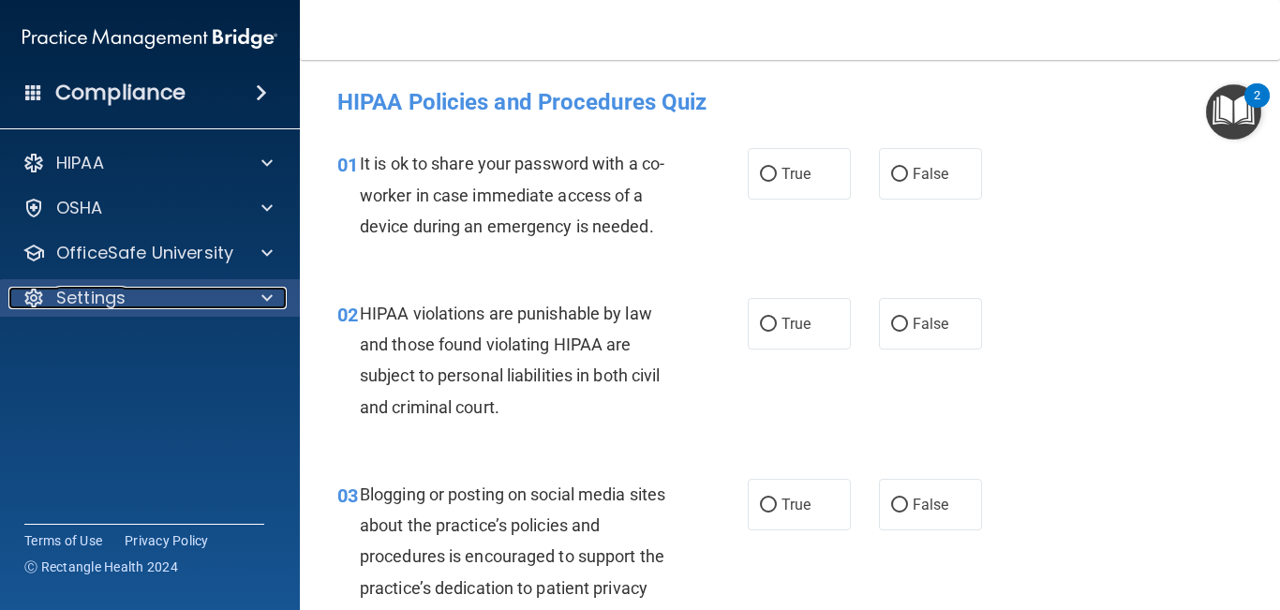
click at [97, 297] on p "Settings" at bounding box center [90, 298] width 69 height 22
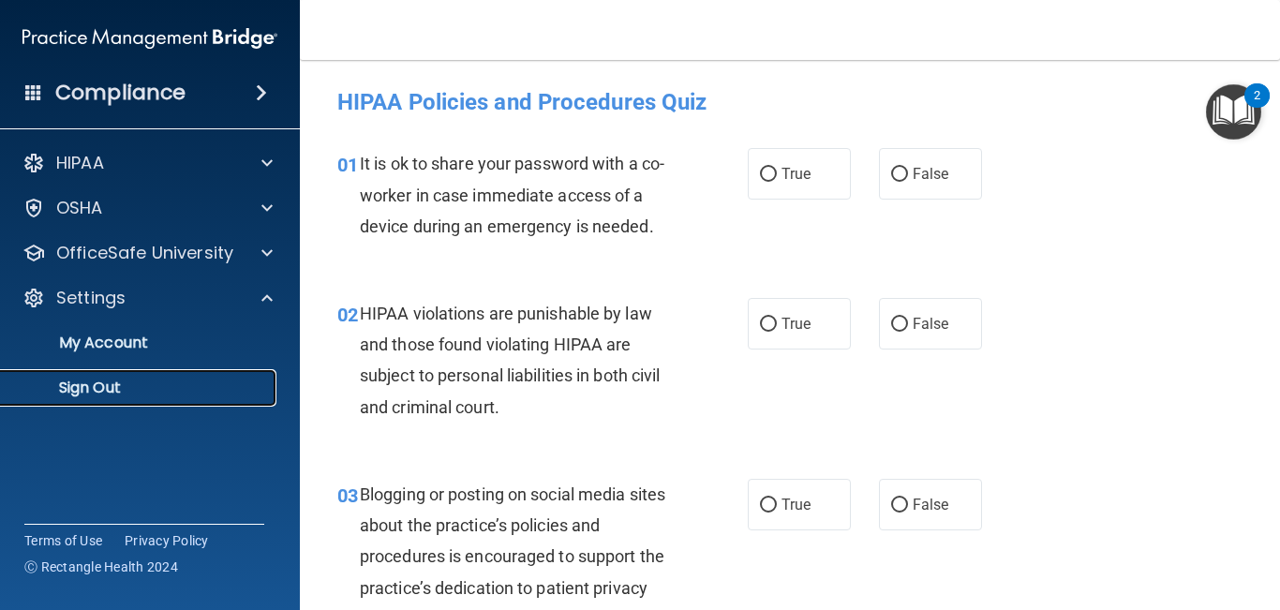
click at [108, 392] on p "Sign Out" at bounding box center [140, 388] width 256 height 19
